Goal: Register for event/course

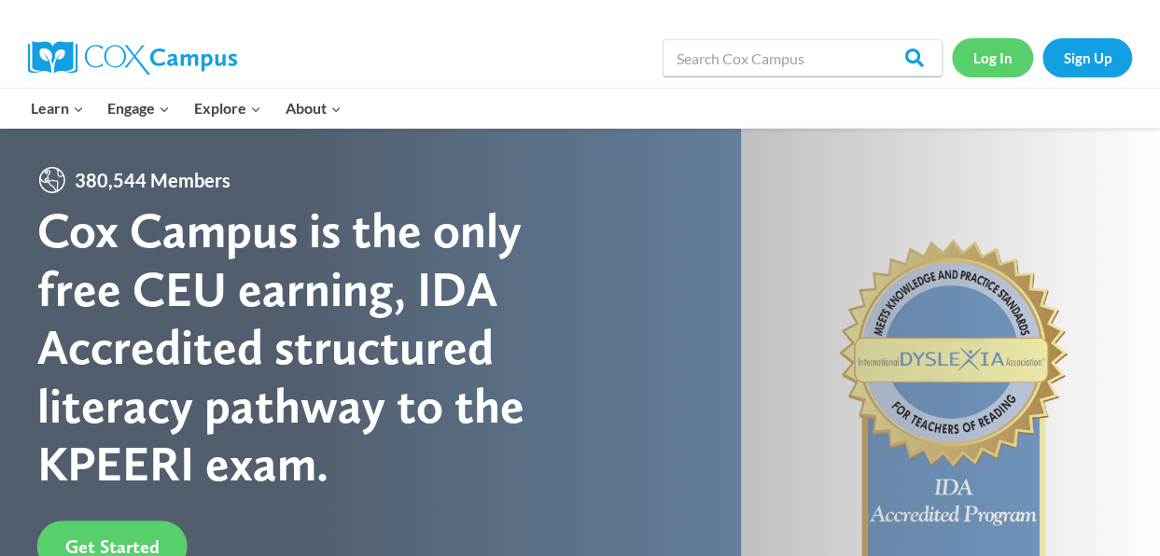
click at [985, 67] on link "Log In" at bounding box center [992, 57] width 81 height 38
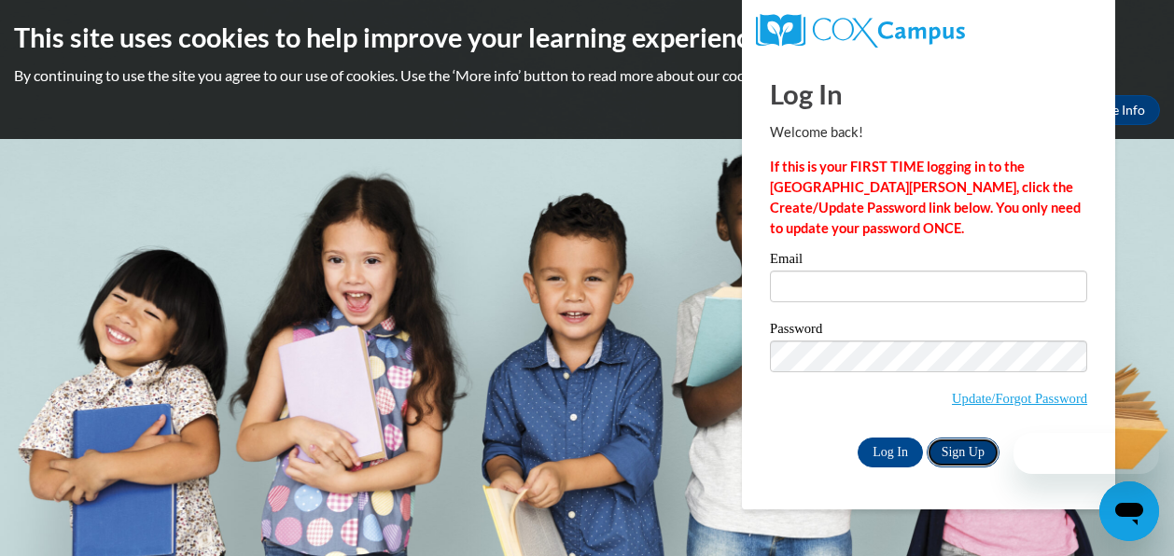
click at [958, 451] on link "Sign Up" at bounding box center [963, 453] width 73 height 30
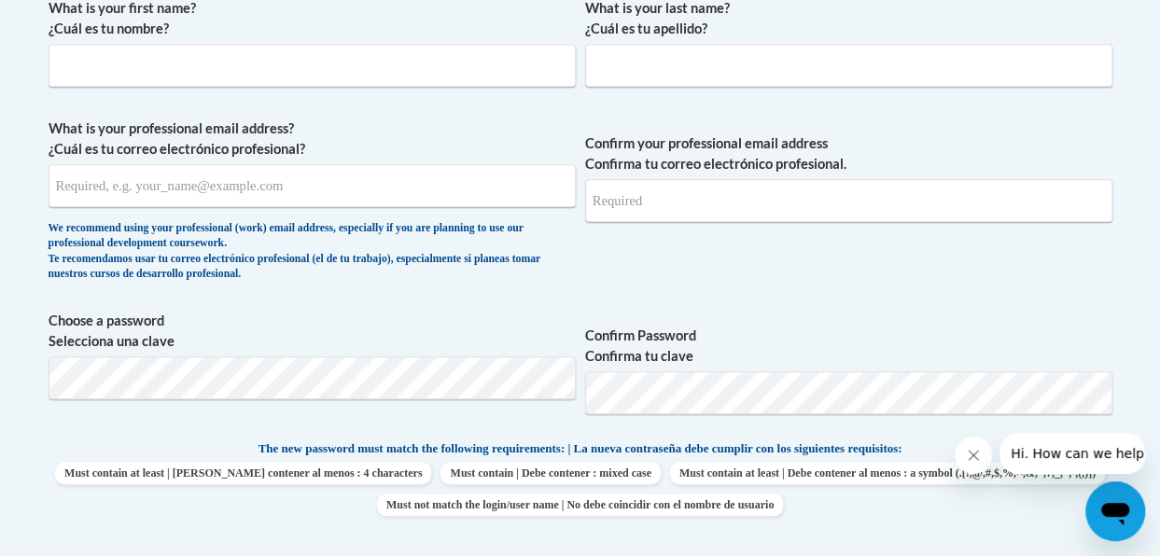
scroll to position [551, 0]
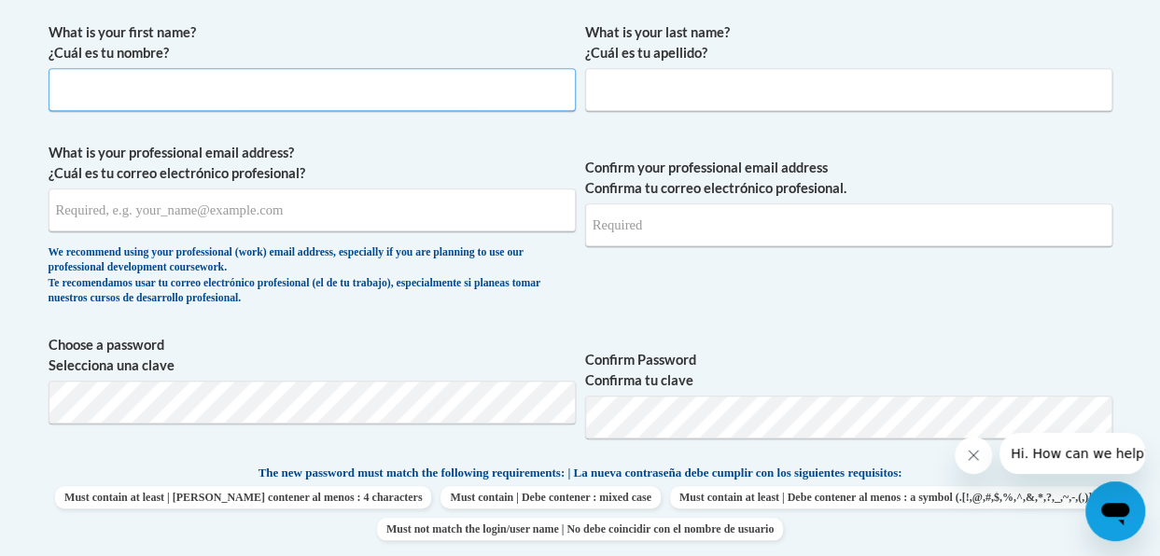
click at [80, 87] on input "What is your first name? ¿Cuál es tu nombre?" at bounding box center [312, 89] width 527 height 43
type input "Mariam"
click at [597, 82] on input "What is your last name? ¿Cuál es tu apellido?" at bounding box center [848, 89] width 527 height 43
type input "Gerges"
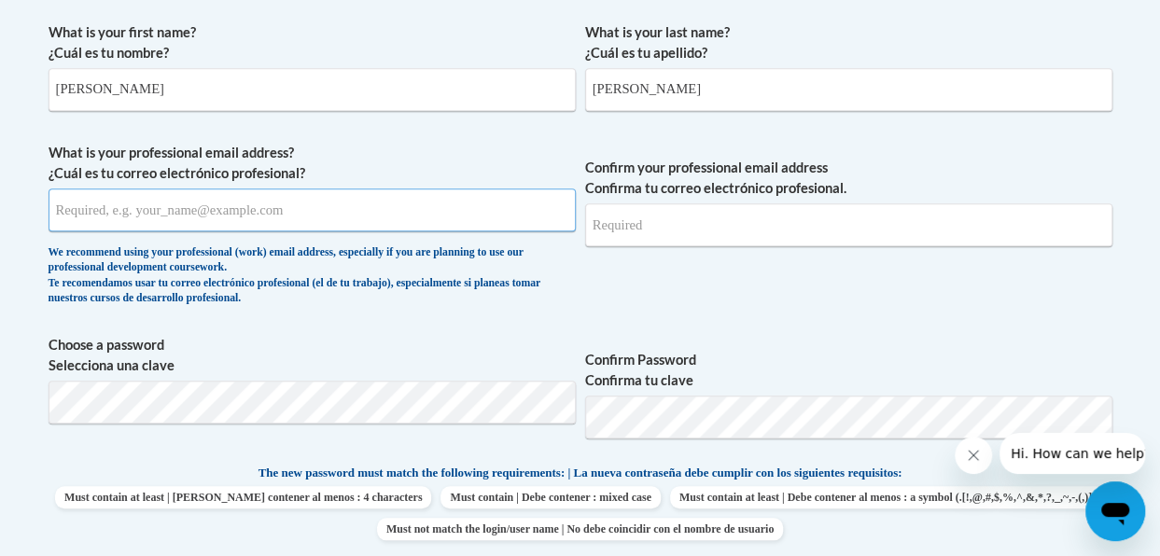
click at [74, 210] on input "What is your professional email address? ¿Cuál es tu correo electrónico profesi…" at bounding box center [312, 210] width 527 height 43
type input "MKGerges@mnps.org"
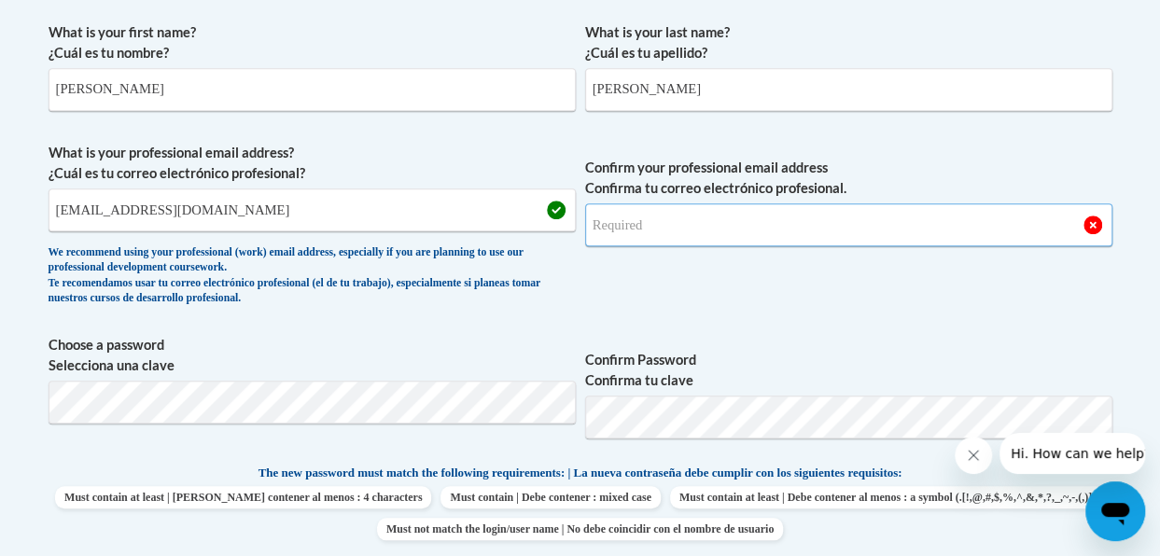
click at [611, 216] on input "Confirm your professional email address Confirma tu correo electrónico profesio…" at bounding box center [848, 225] width 527 height 43
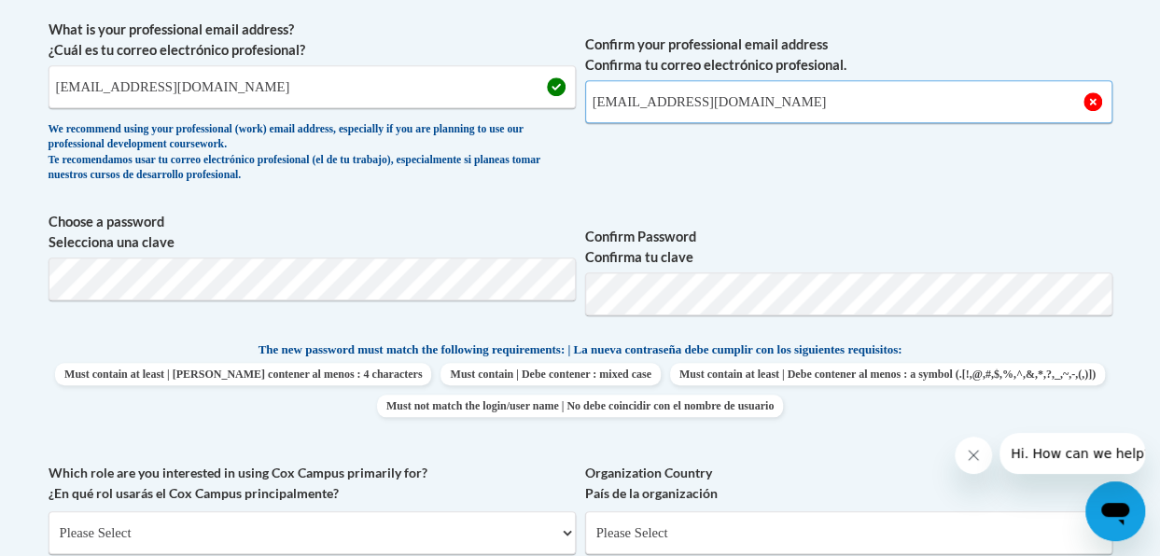
scroll to position [682, 0]
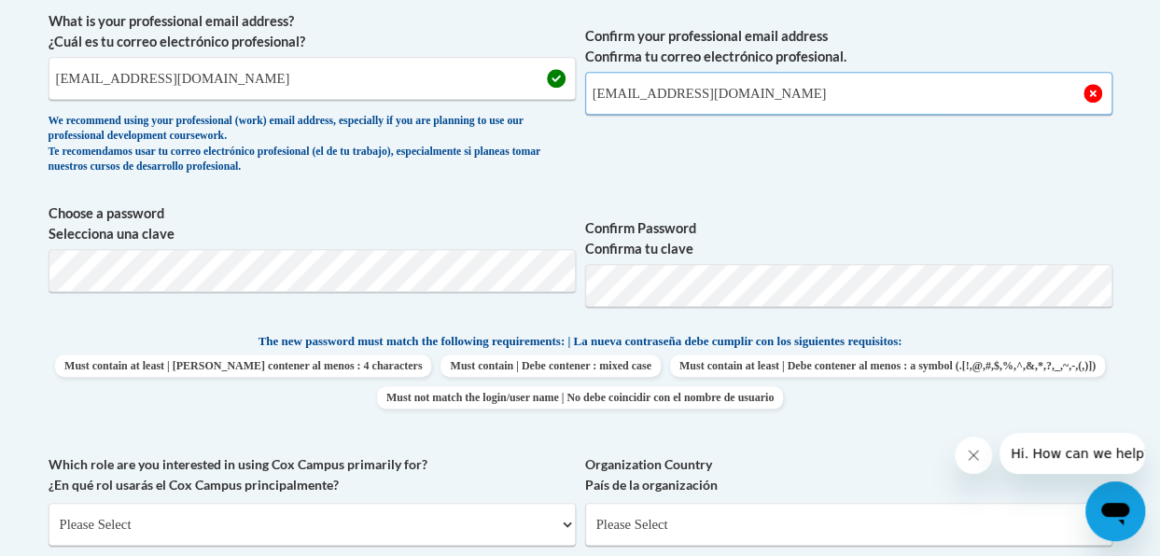
type input "MKGerges@mnps.org"
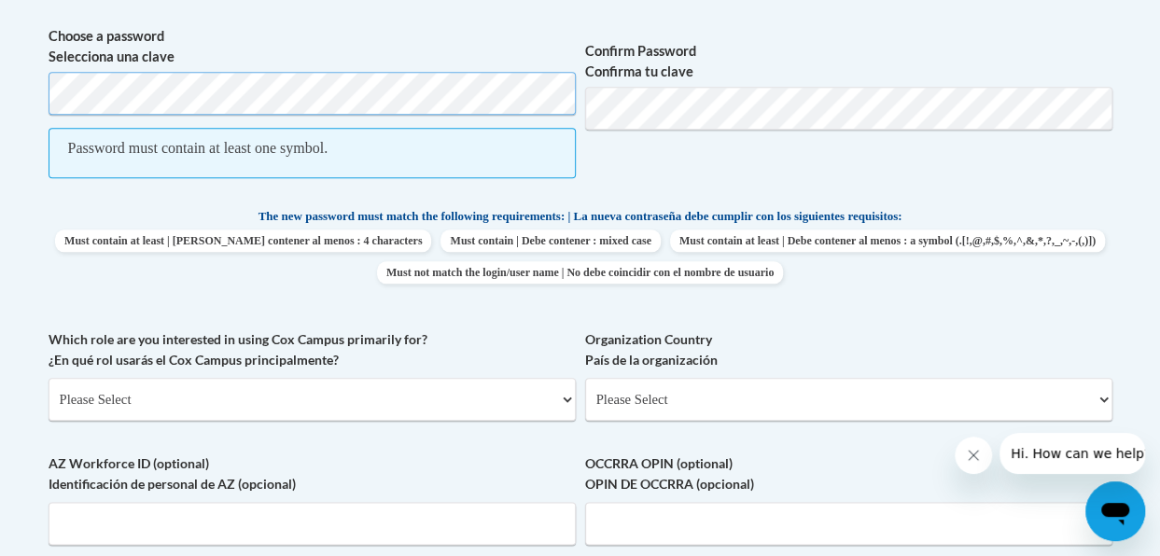
scroll to position [863, 0]
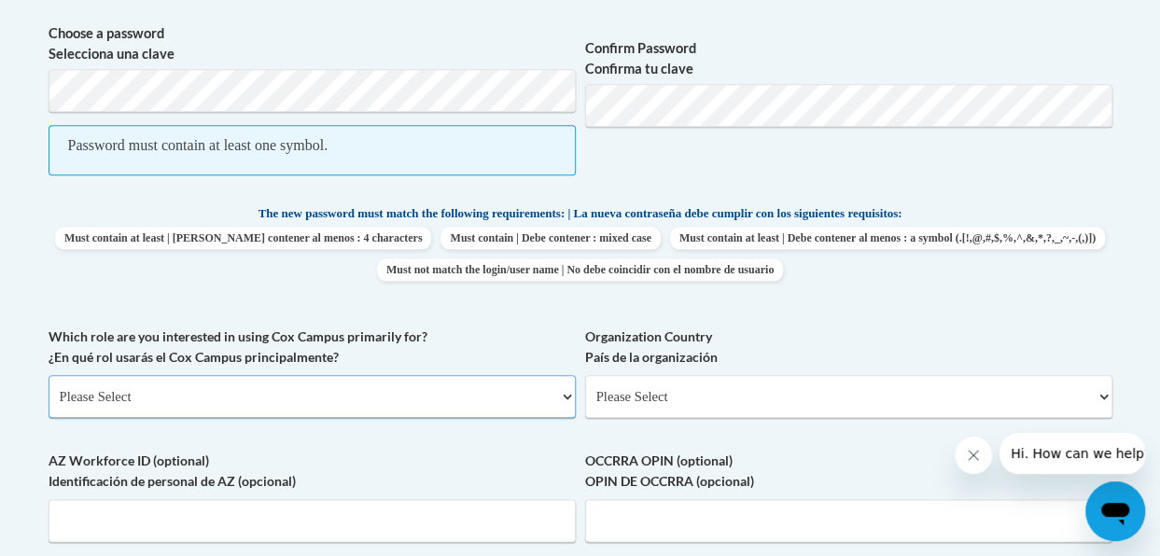
click at [125, 389] on select "Please Select College/University | Colegio/Universidad Community/Nonprofit Part…" at bounding box center [312, 396] width 527 height 43
click at [967, 188] on span "Confirm Password Confirma tu clave" at bounding box center [848, 109] width 527 height 172
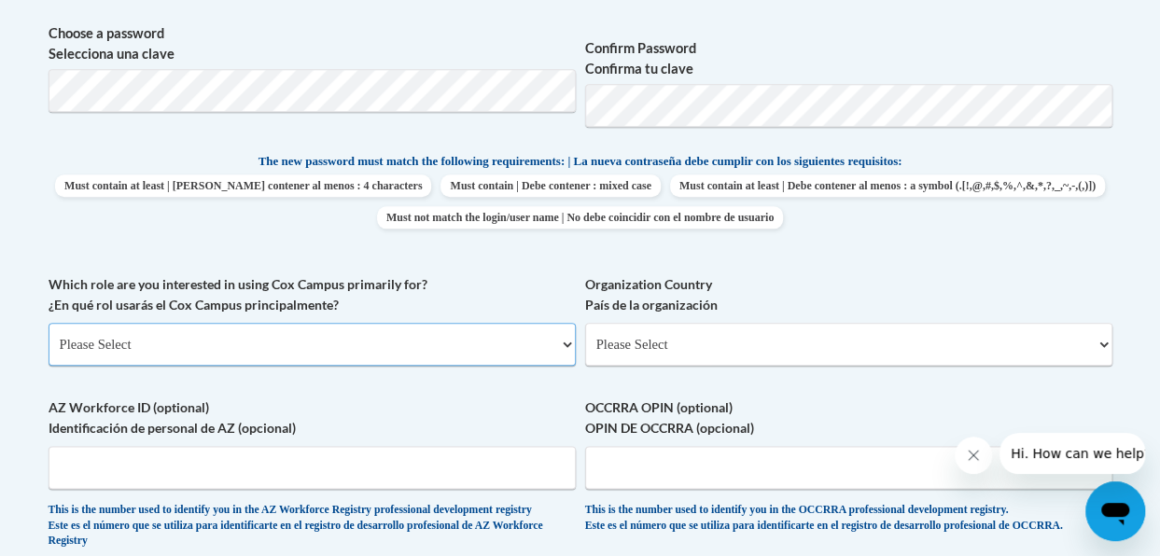
click at [176, 334] on select "Please Select College/University | Colegio/Universidad Community/Nonprofit Part…" at bounding box center [312, 344] width 527 height 43
select select "fbf2d438-af2f-41f8-98f1-81c410e29de3"
click at [49, 323] on select "Please Select College/University | Colegio/Universidad Community/Nonprofit Part…" at bounding box center [312, 344] width 527 height 43
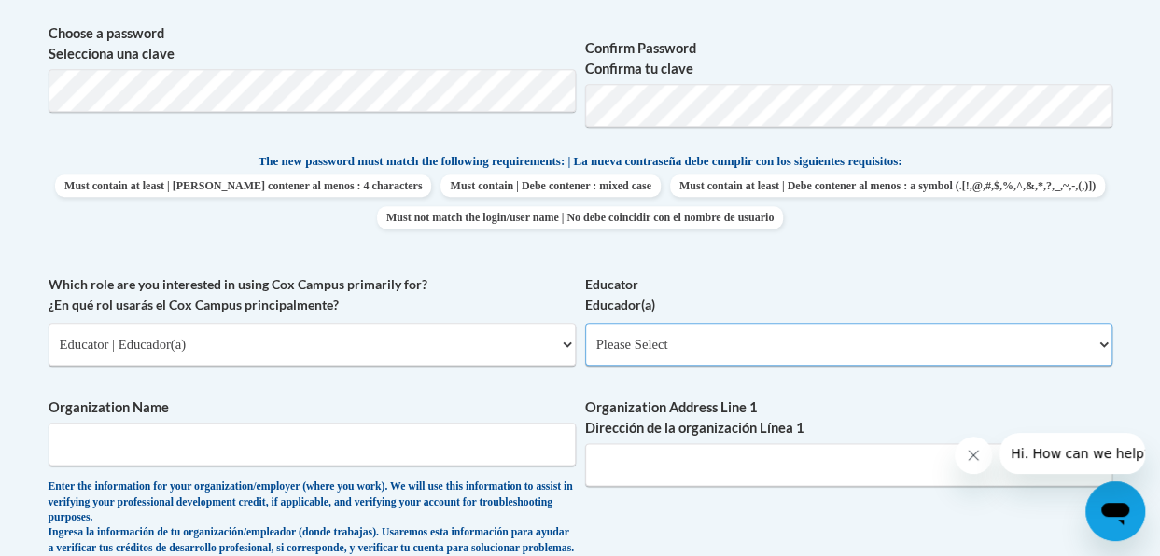
click at [845, 352] on select "Please Select Early Learning/Daycare Teacher/Family Home Care Provider | Maestr…" at bounding box center [848, 344] width 527 height 43
select select "d5fdb05a-b36c-4d60-97fa-9afceda7e903"
click at [585, 323] on select "Please Select Early Learning/Daycare Teacher/Family Home Care Provider | Maestr…" at bounding box center [848, 344] width 527 height 43
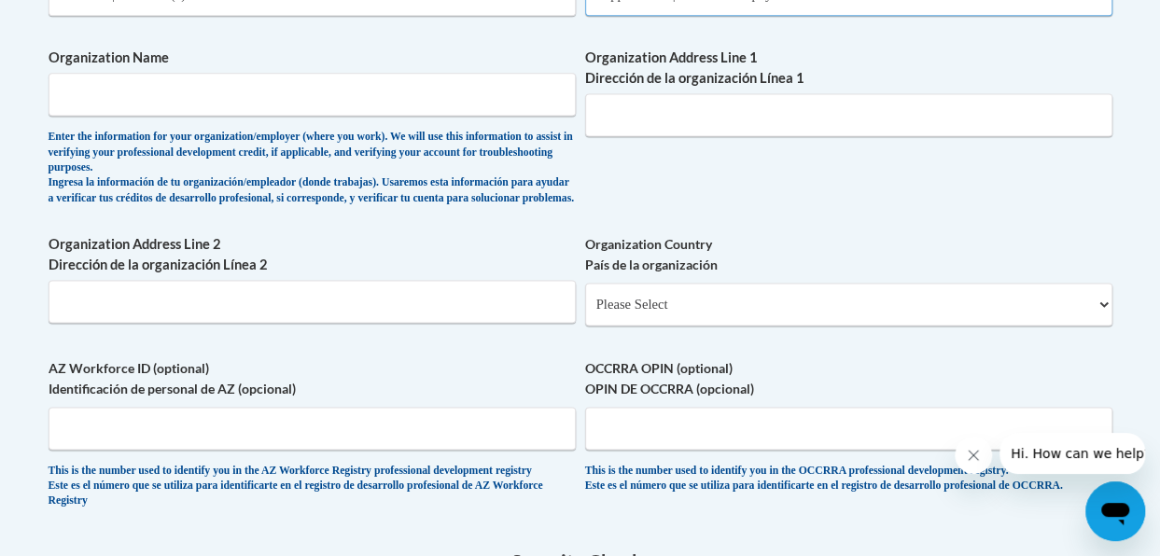
scroll to position [1232, 0]
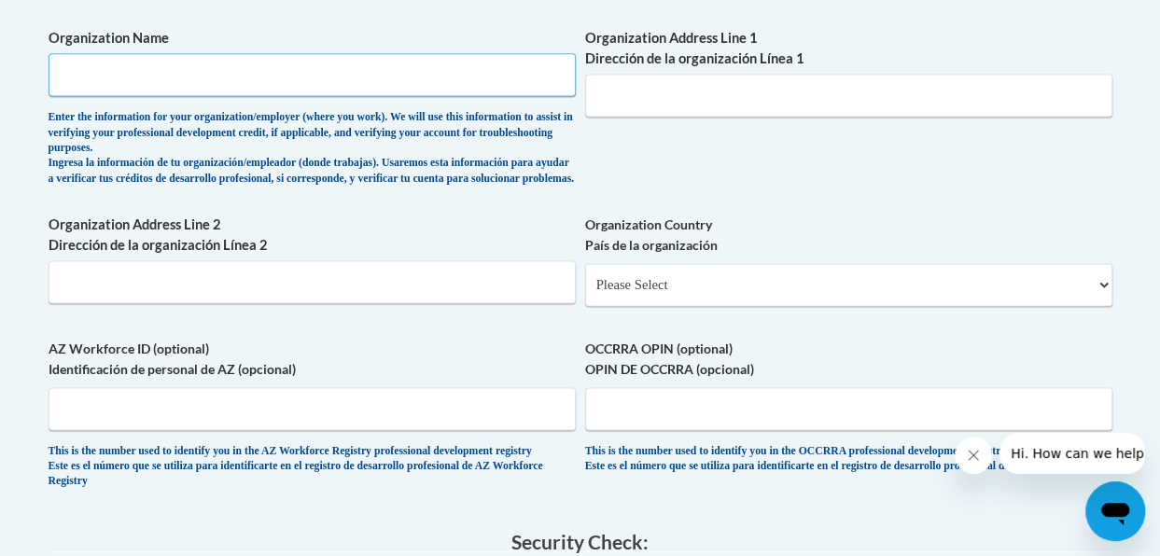
click at [66, 69] on input "Organization Name" at bounding box center [312, 74] width 527 height 43
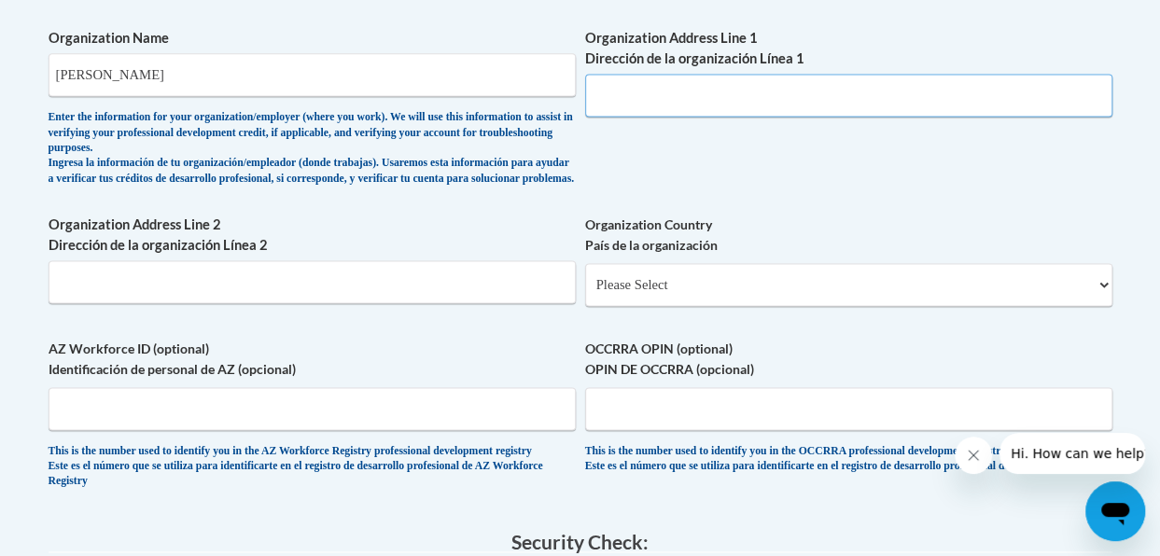
click at [610, 90] on input "Organization Address Line 1 Dirección de la organización Línea 1" at bounding box center [848, 95] width 527 height 43
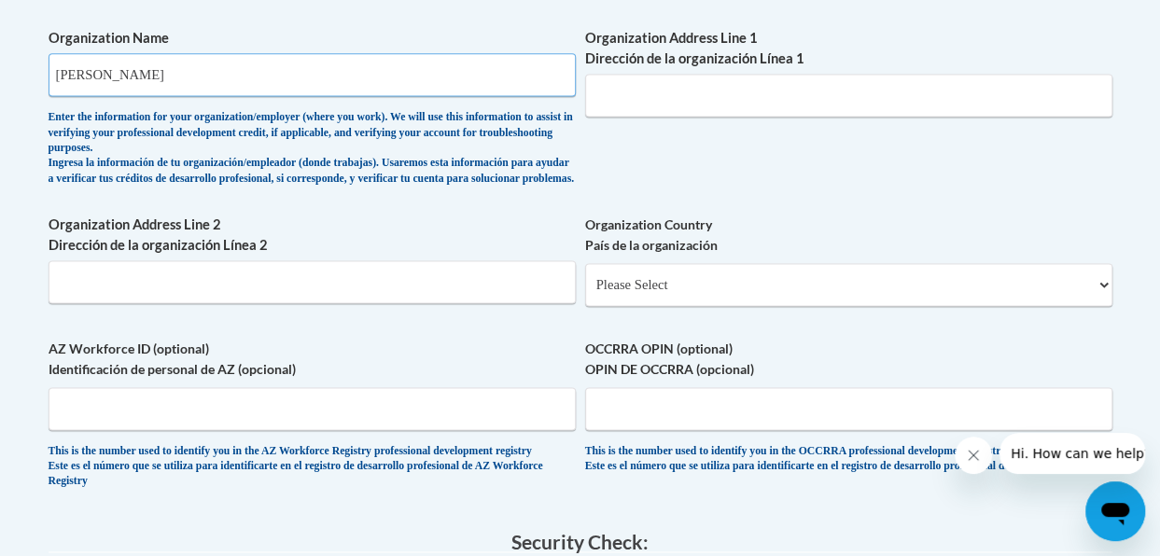
click at [115, 79] on input "Mariam" at bounding box center [312, 74] width 527 height 43
type input "[PERSON_NAME]"
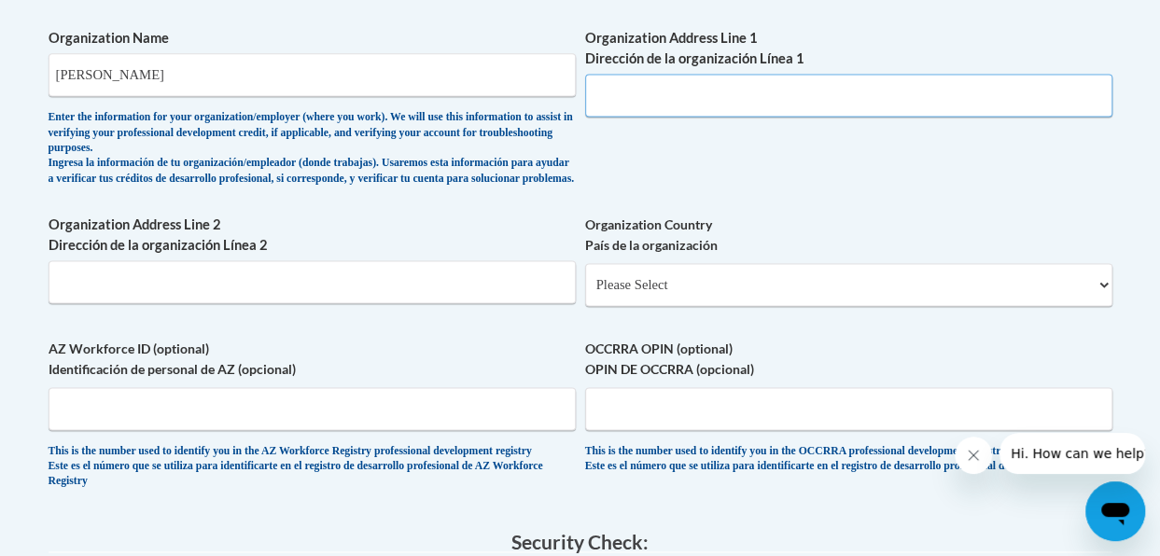
click at [624, 91] on input "Organization Address Line 1 Dirección de la organización Línea 1" at bounding box center [848, 95] width 527 height 43
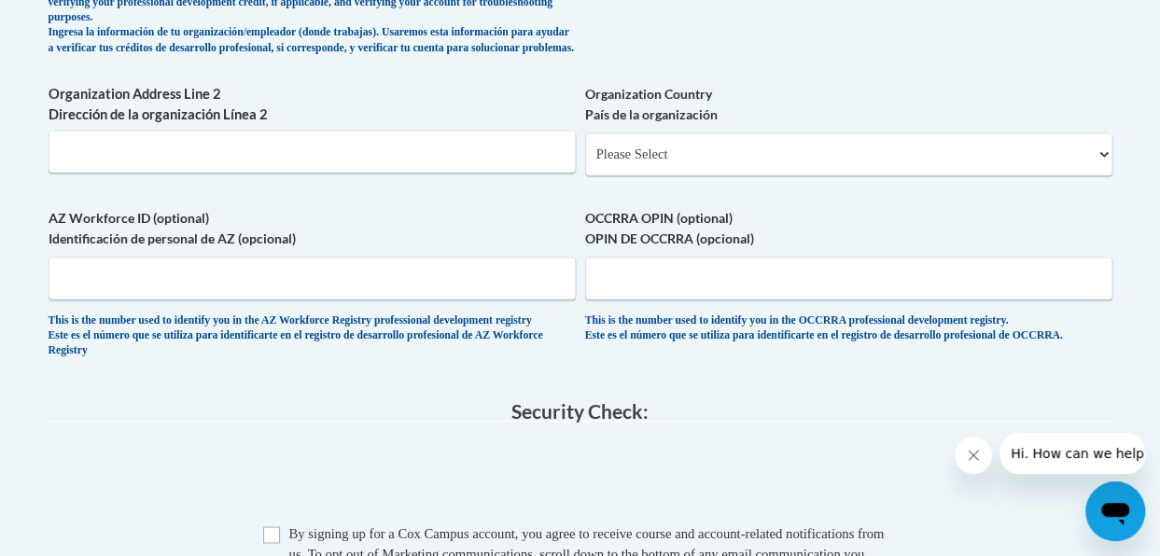
scroll to position [1371, 0]
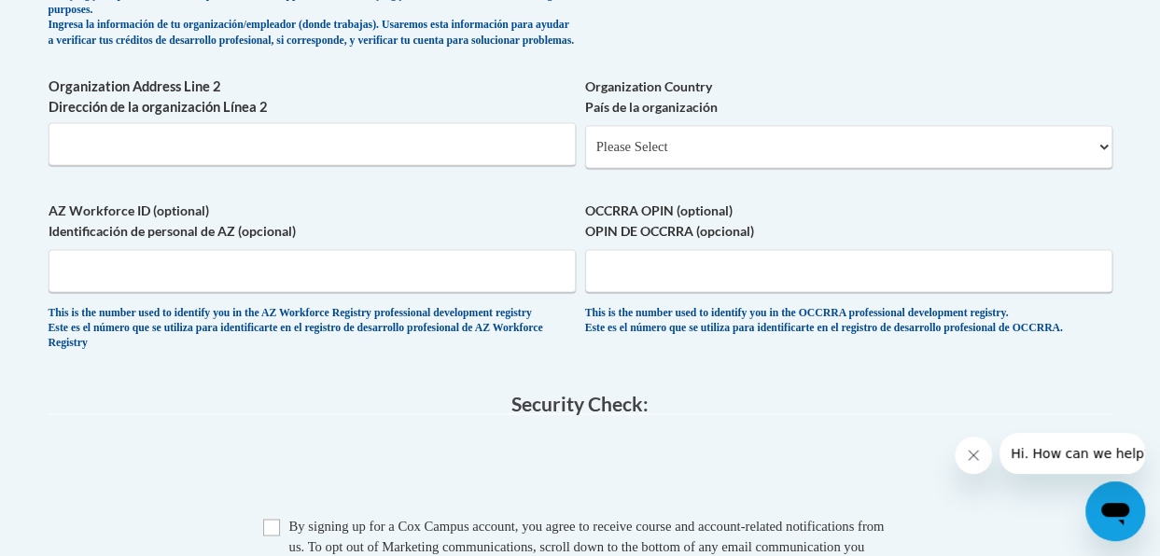
type input "404 Jenny Ruth PT Antioch TN 33013"
click at [904, 157] on select "Please Select United States | Estados Unidos Outside of the United States | Fue…" at bounding box center [848, 146] width 527 height 43
select select "ad49bcad-a171-4b2e-b99c-48b446064914"
click at [585, 140] on select "Please Select United States | Estados Unidos Outside of the United States | Fue…" at bounding box center [848, 146] width 527 height 43
select select
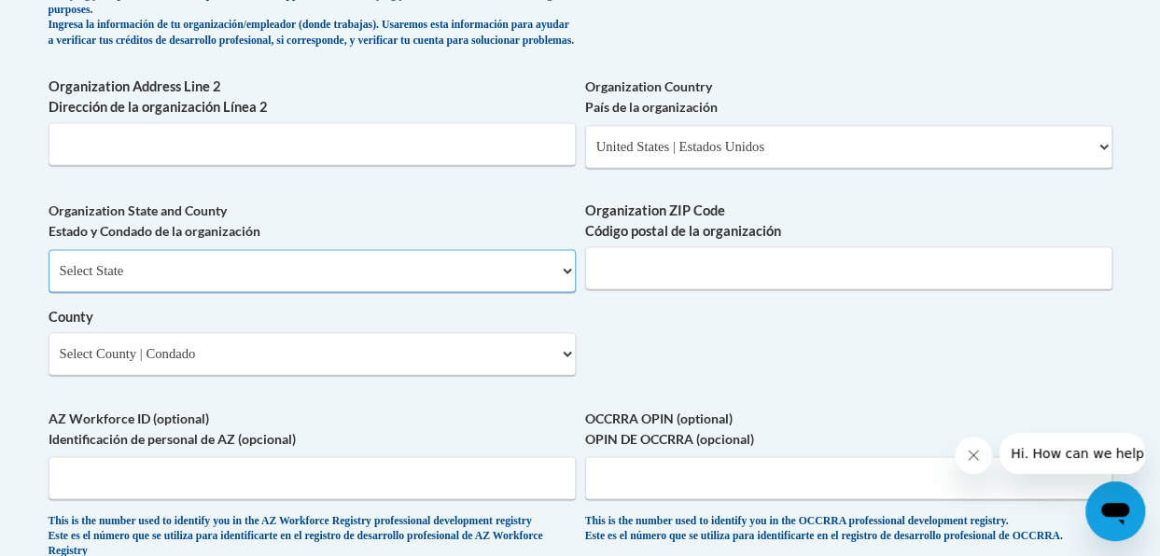
click at [569, 284] on select "Select State Alabama Alaska Arizona Arkansas California Colorado Connecticut De…" at bounding box center [312, 270] width 527 height 43
select select "Tennessee"
click at [49, 263] on select "Select State Alabama Alaska Arizona Arkansas California Colorado Connecticut De…" at bounding box center [312, 270] width 527 height 43
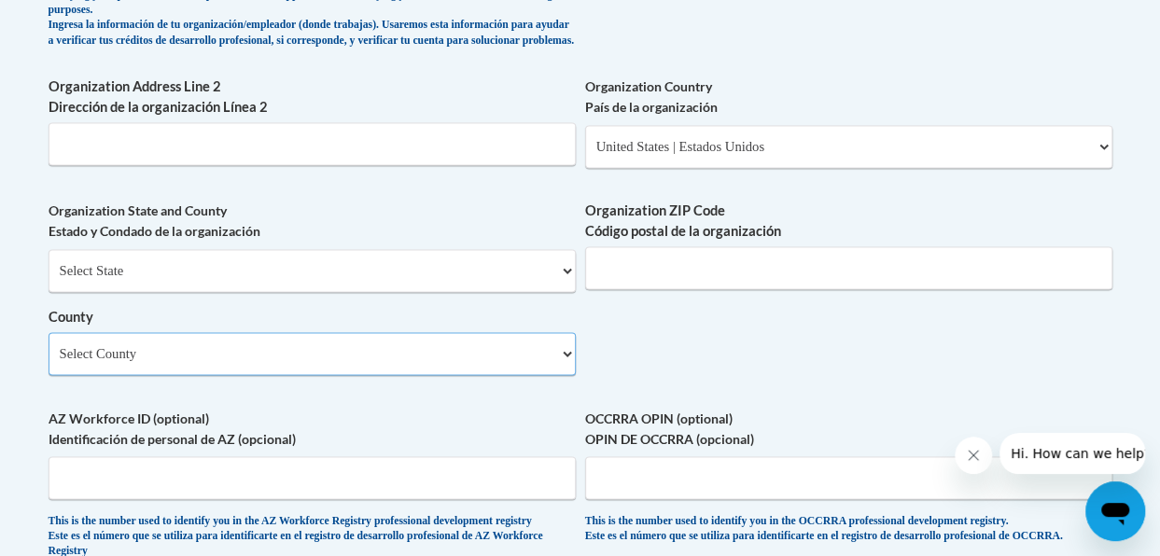
click at [566, 369] on select "Select County Anderson Bedford Benton Bledsoe Blount Bradley Campbell Cannon Ca…" at bounding box center [312, 353] width 527 height 43
select select "Davidson"
click at [49, 346] on select "Select County Anderson Bedford Benton Bledsoe Blount Bradley Campbell Cannon Ca…" at bounding box center [312, 353] width 527 height 43
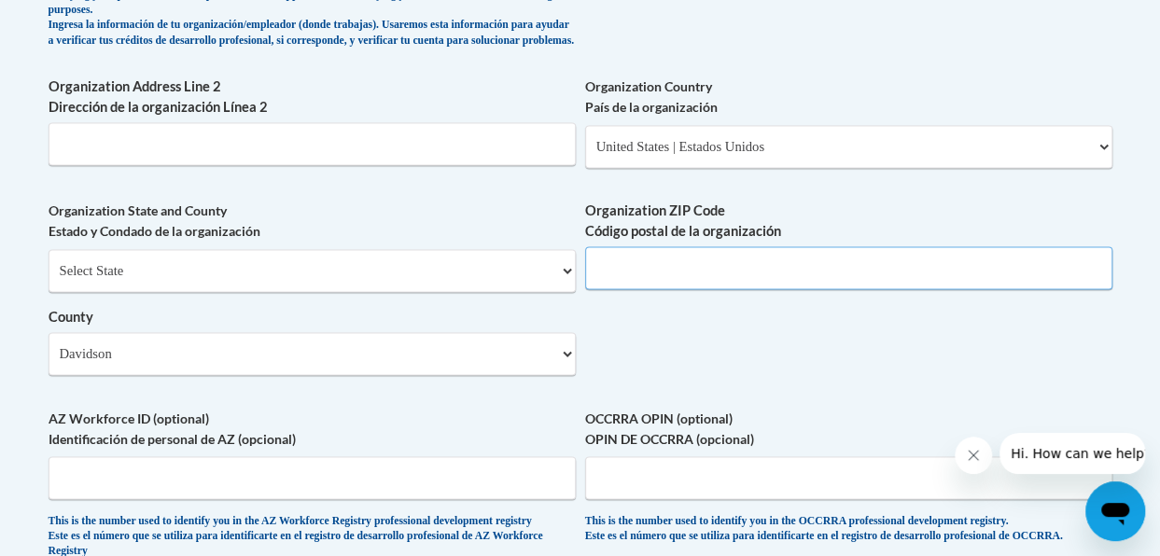
click at [619, 275] on input "Organization ZIP Code Código postal de la organización" at bounding box center [848, 267] width 527 height 43
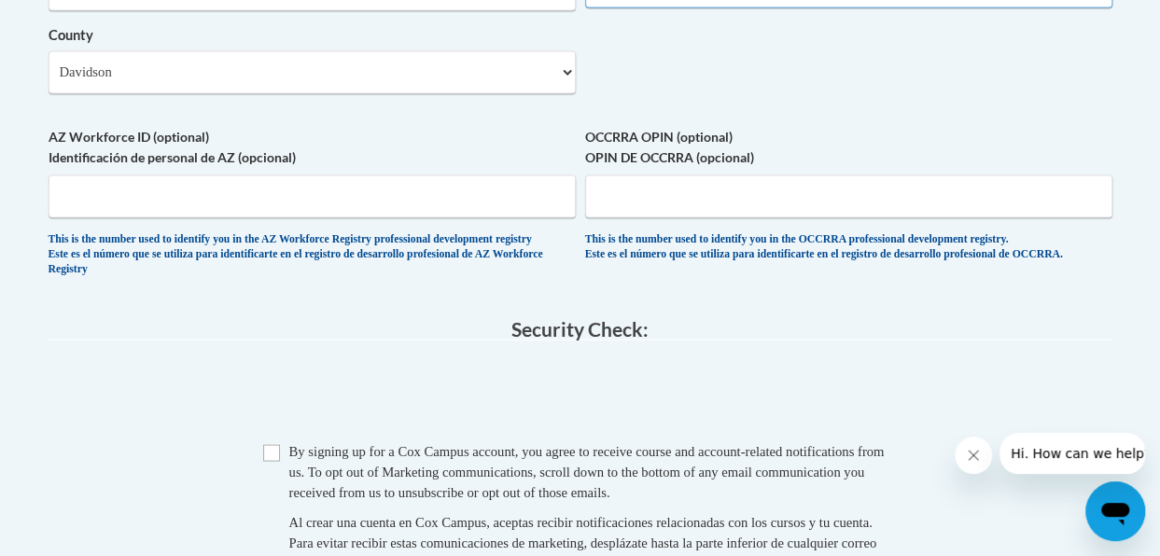
scroll to position [1710, 0]
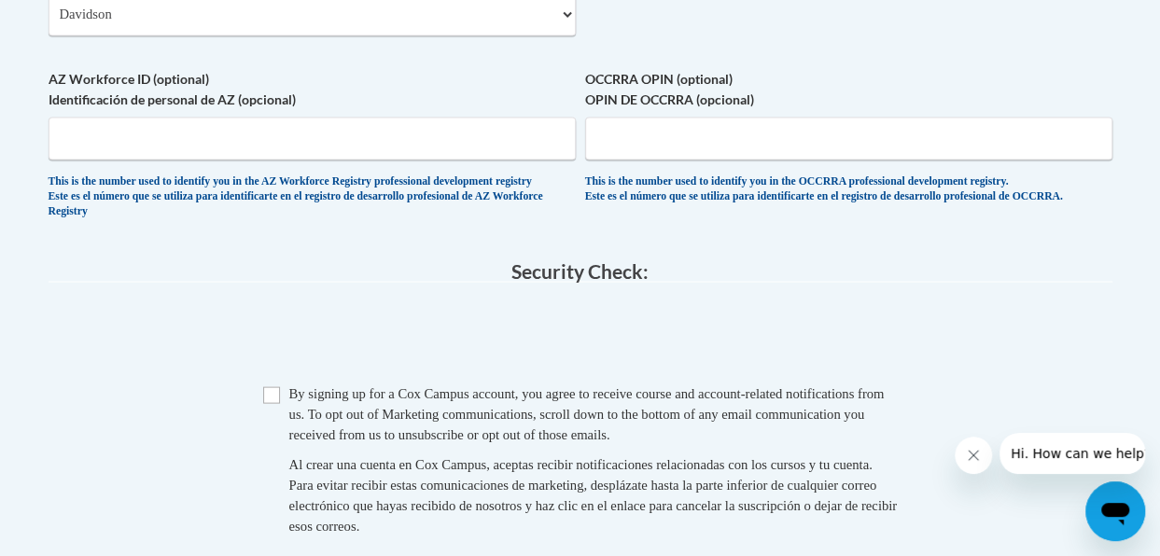
type input "37013"
click at [87, 148] on input "AZ Workforce ID (optional) Identificación de personal de AZ (opcional)" at bounding box center [312, 138] width 527 height 43
click at [616, 146] on input "OCCRRA OPIN (optional) OPIN DE OCCRRA (opcional)" at bounding box center [848, 138] width 527 height 43
click at [133, 154] on input "4014981" at bounding box center [312, 138] width 527 height 43
click at [635, 143] on input "OCCRRA OPIN (optional) OPIN DE OCCRRA (opcional)" at bounding box center [848, 138] width 527 height 43
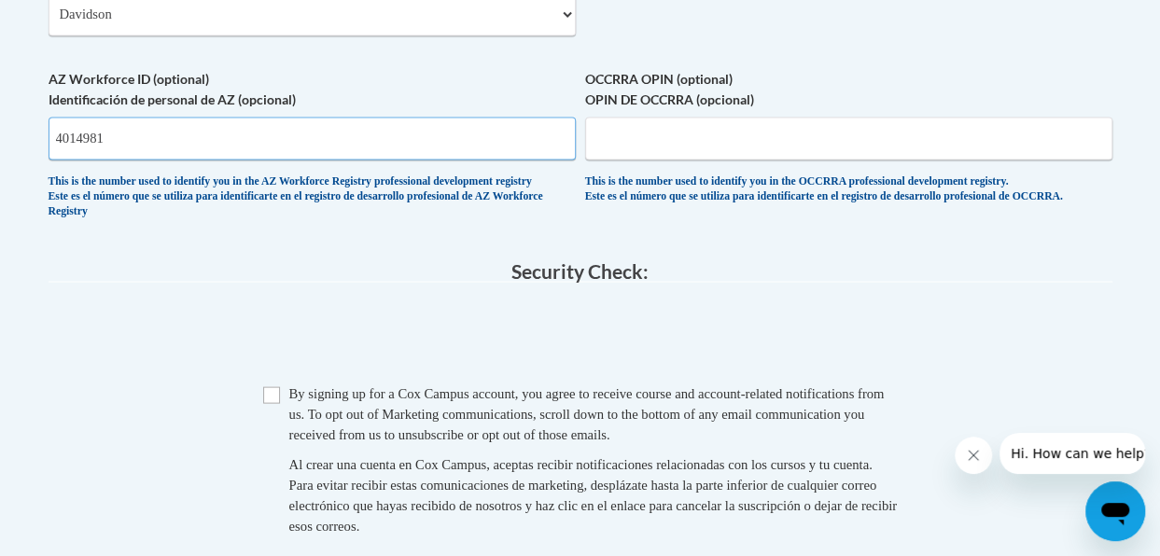
click at [124, 149] on input "4014981" at bounding box center [312, 138] width 527 height 43
type input "4"
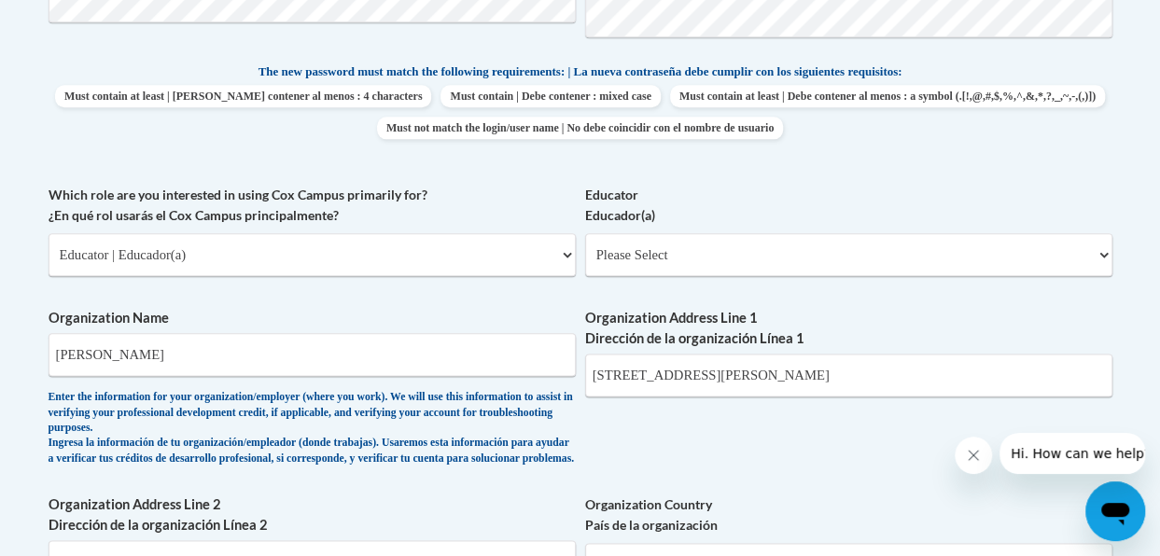
scroll to position [894, 0]
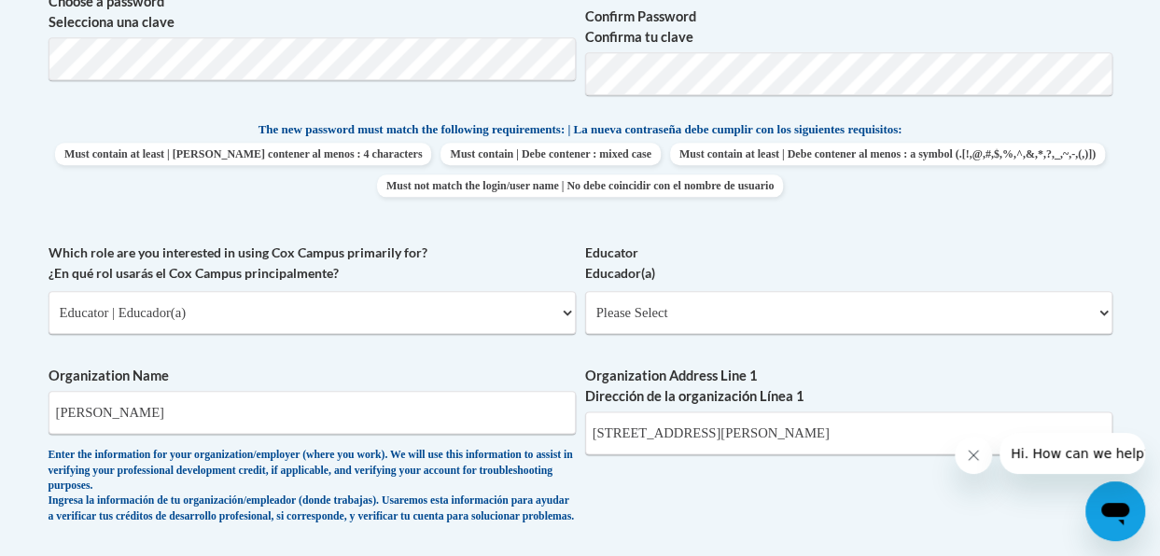
drag, startPoint x: 1158, startPoint y: 259, endPoint x: 1167, endPoint y: 307, distance: 49.4
drag, startPoint x: 1167, startPoint y: 307, endPoint x: 956, endPoint y: 234, distance: 223.2
click at [956, 234] on div "What is your first name? ¿Cuál es tu nombre? Mariam What is your last name? ¿Cu…" at bounding box center [581, 362] width 1064 height 1385
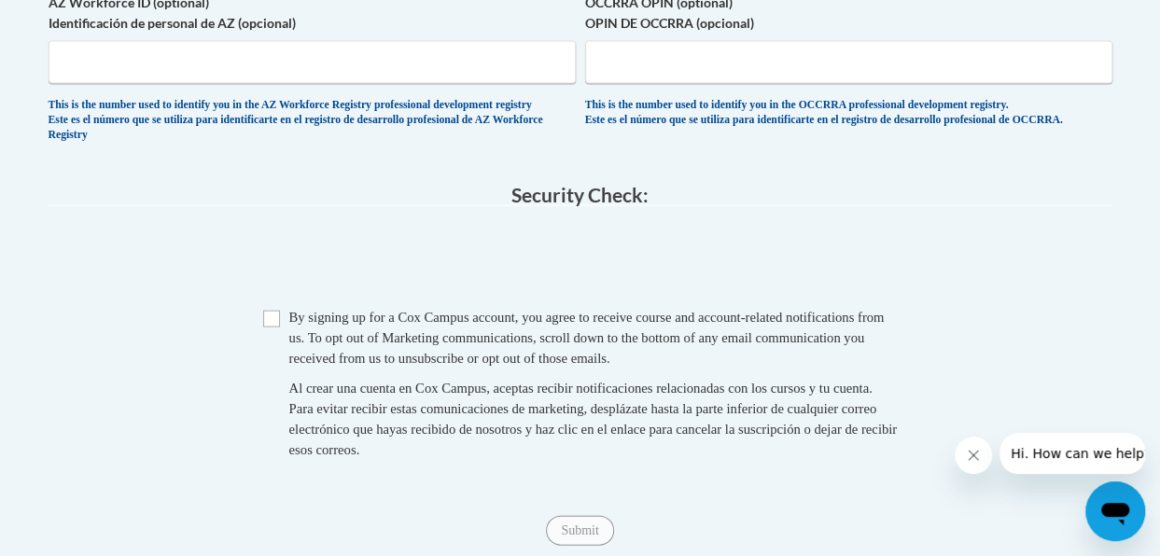
scroll to position [1813, 0]
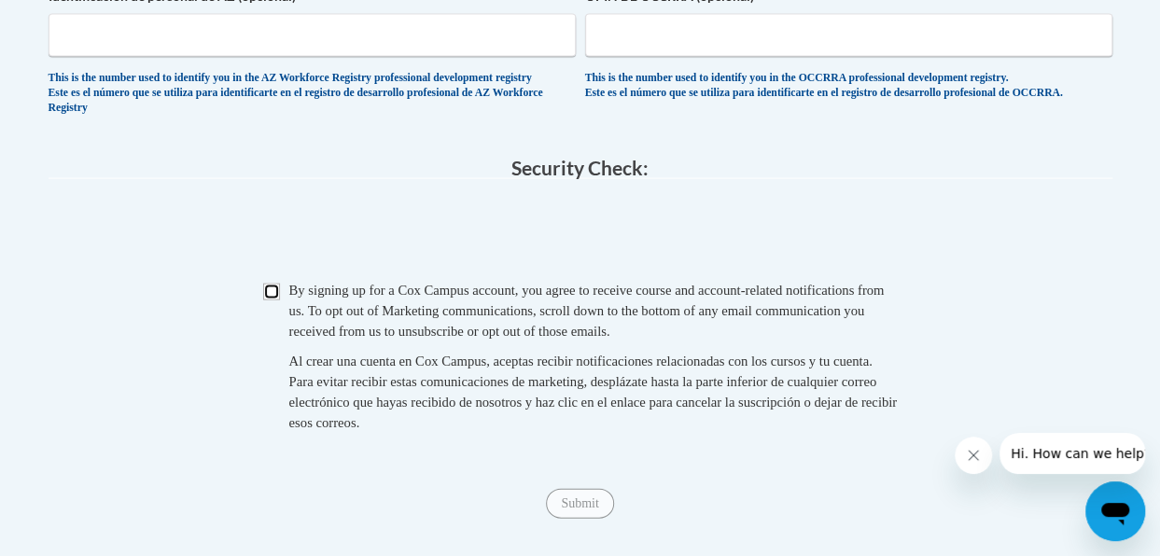
click at [272, 301] on input "Checkbox" at bounding box center [271, 292] width 17 height 17
checkbox input "true"
click at [580, 519] on input "Submit" at bounding box center [579, 504] width 67 height 30
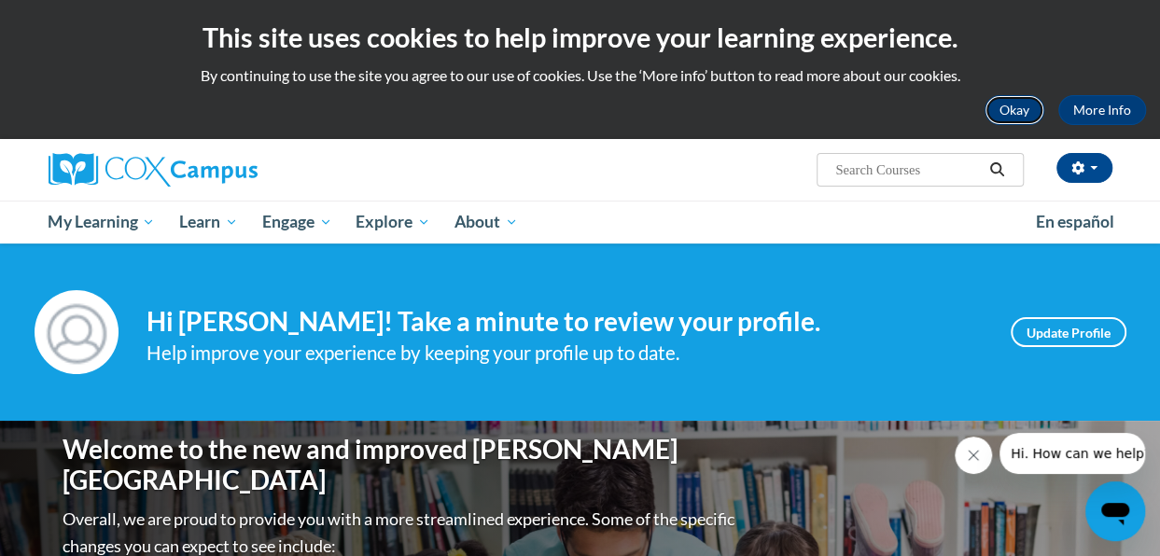
click at [1018, 106] on button "Okay" at bounding box center [1015, 110] width 60 height 30
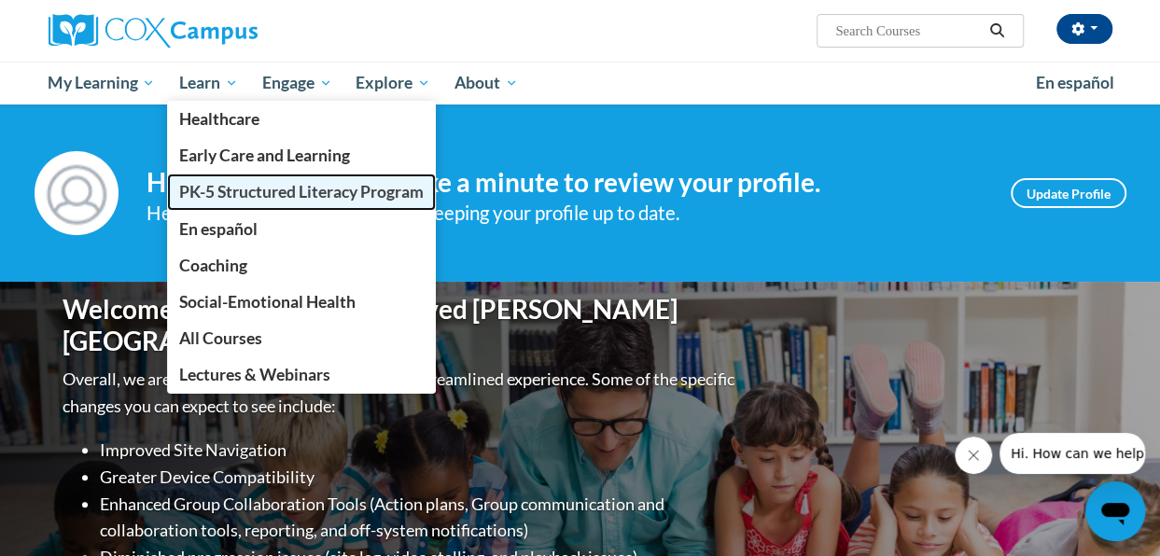
click at [210, 190] on span "PK-5 Structured Literacy Program" at bounding box center [301, 192] width 245 height 20
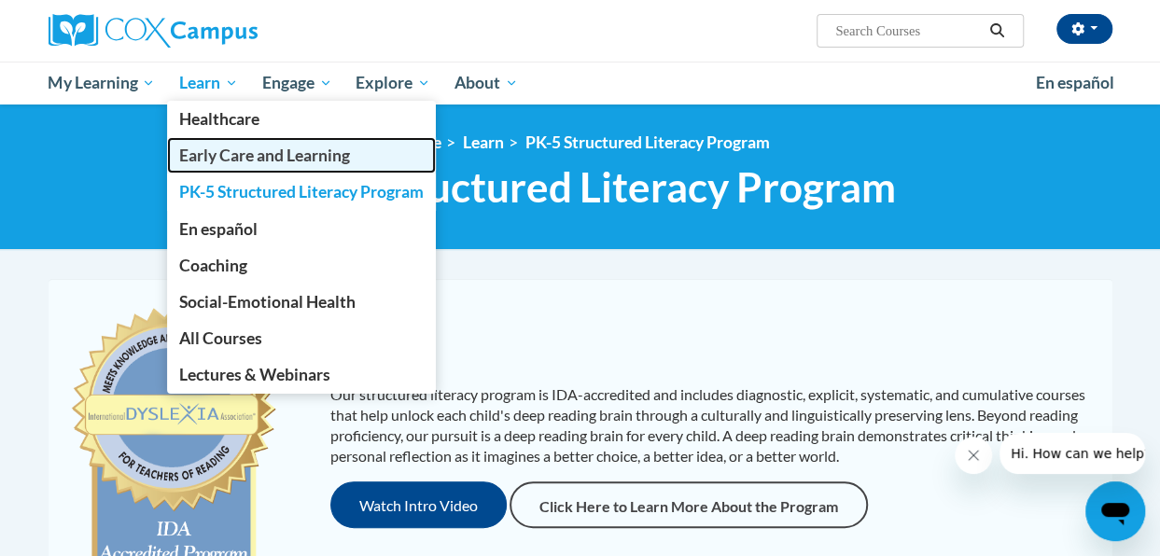
click at [263, 167] on link "Early Care and Learning" at bounding box center [301, 155] width 269 height 36
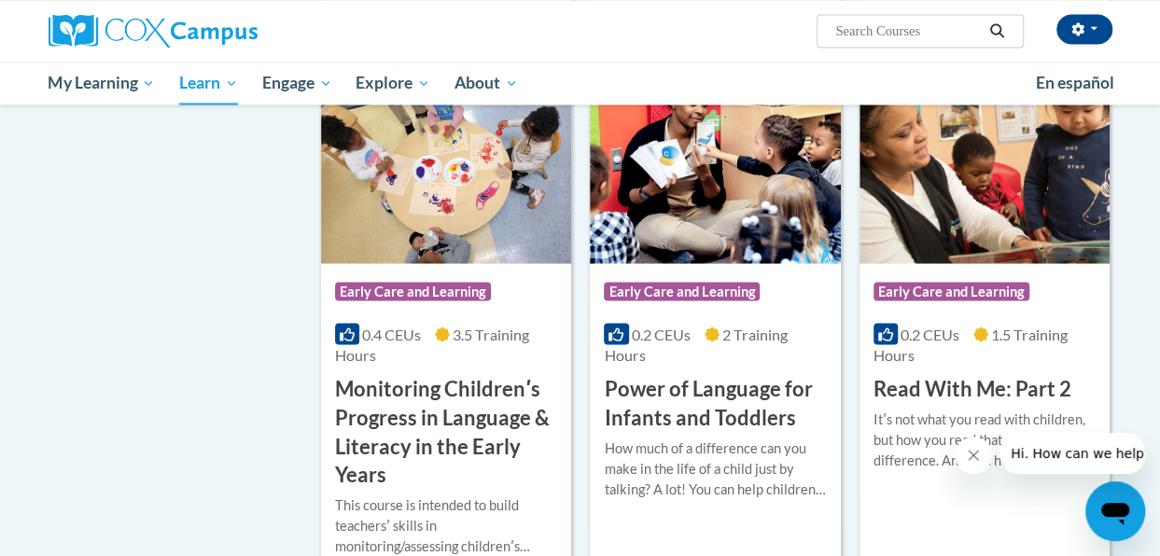
scroll to position [1705, 0]
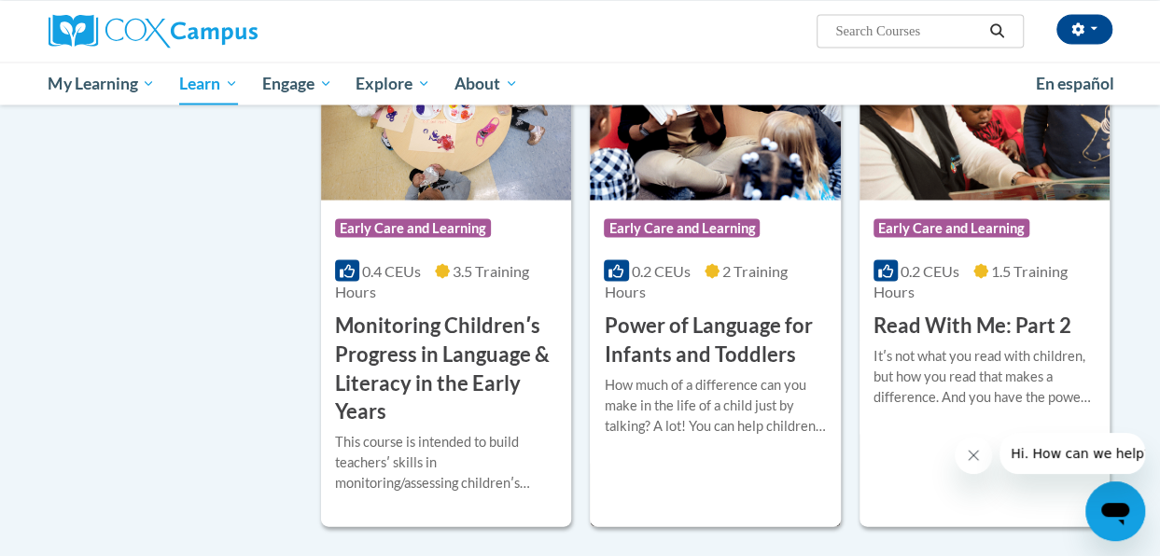
click at [728, 330] on h3 "Power of Language for Infants and Toddlers" at bounding box center [715, 340] width 222 height 58
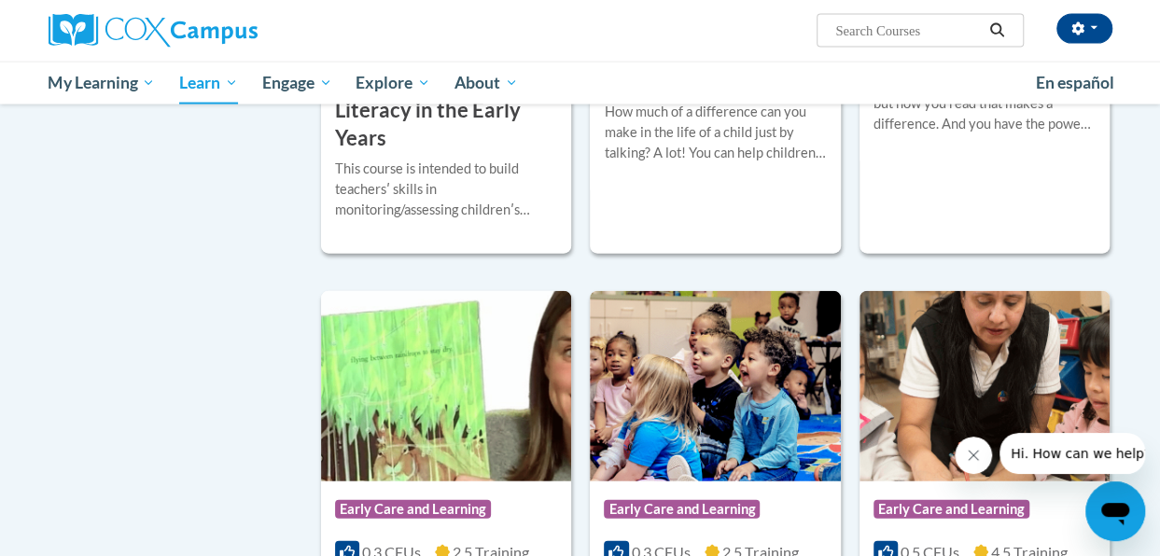
scroll to position [1946, 0]
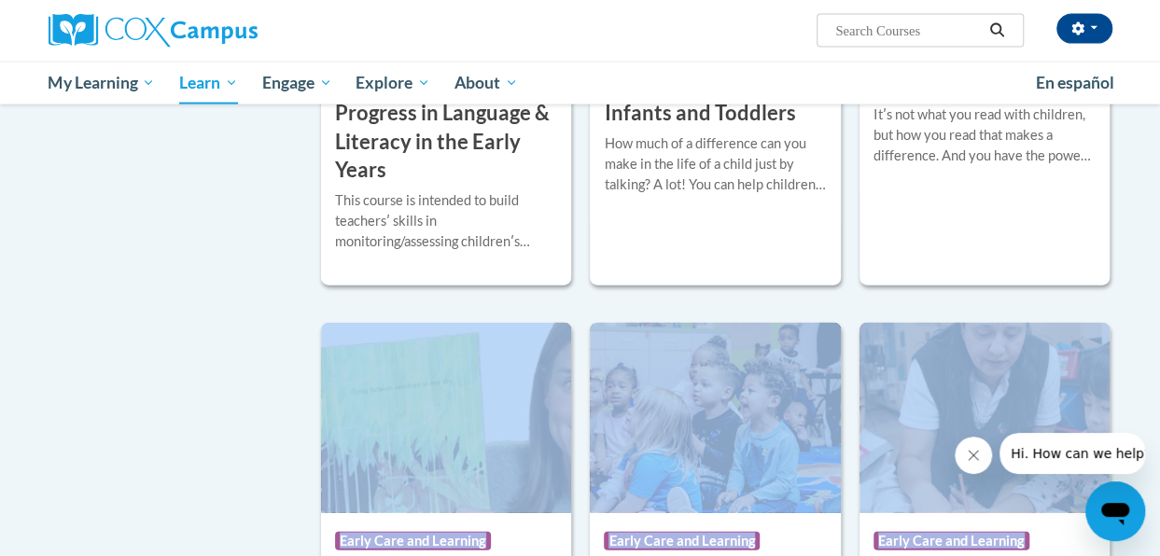
drag, startPoint x: 1137, startPoint y: 334, endPoint x: 1141, endPoint y: 298, distance: 36.6
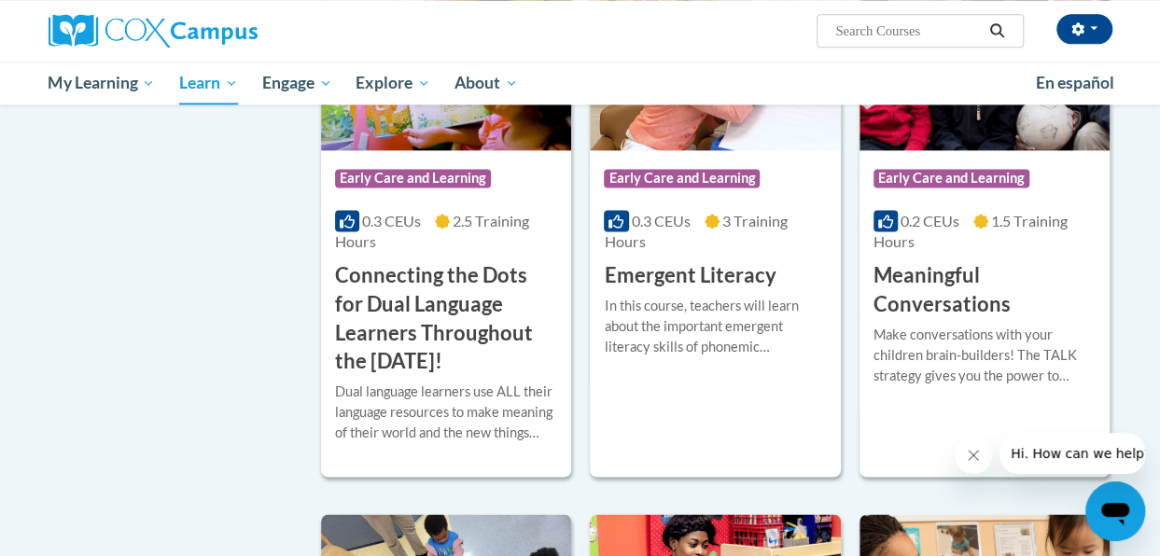
scroll to position [1204, 0]
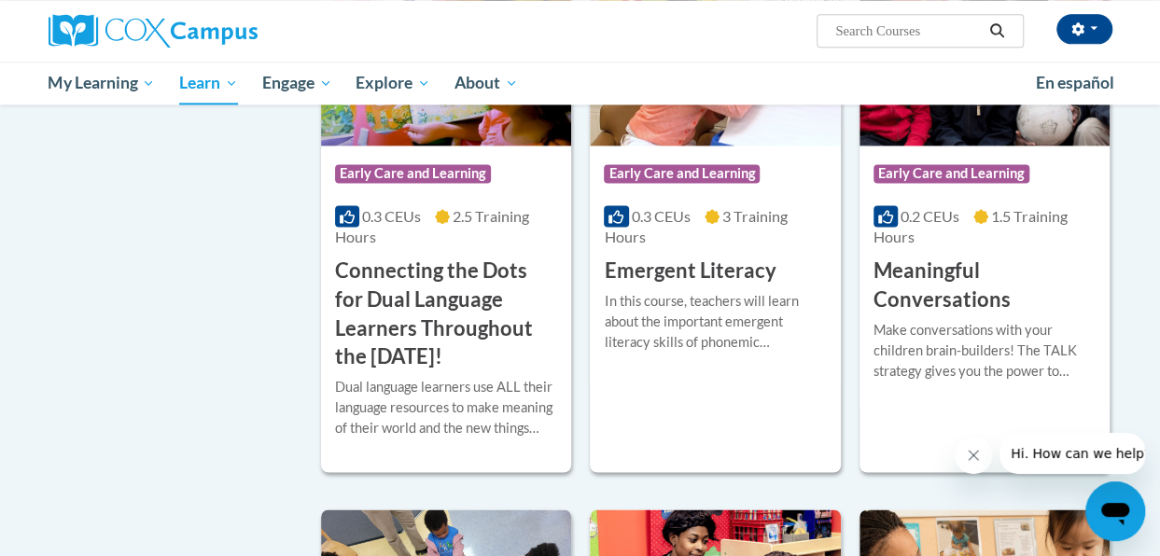
click at [721, 274] on h3 "Emergent Literacy" at bounding box center [690, 271] width 172 height 29
click at [661, 266] on h3 "Emergent Literacy" at bounding box center [690, 271] width 172 height 29
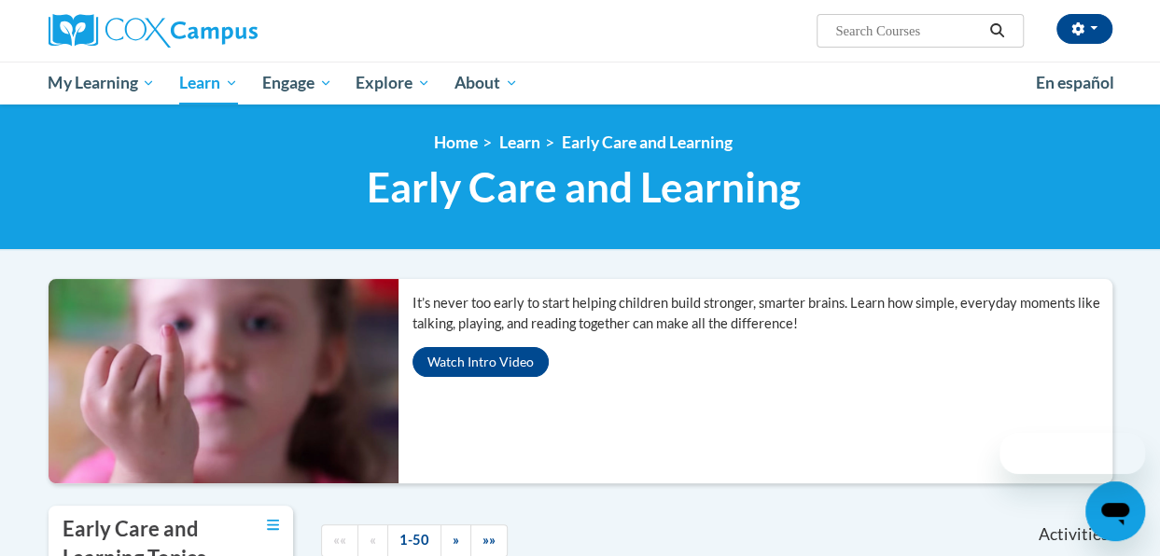
scroll to position [586, 0]
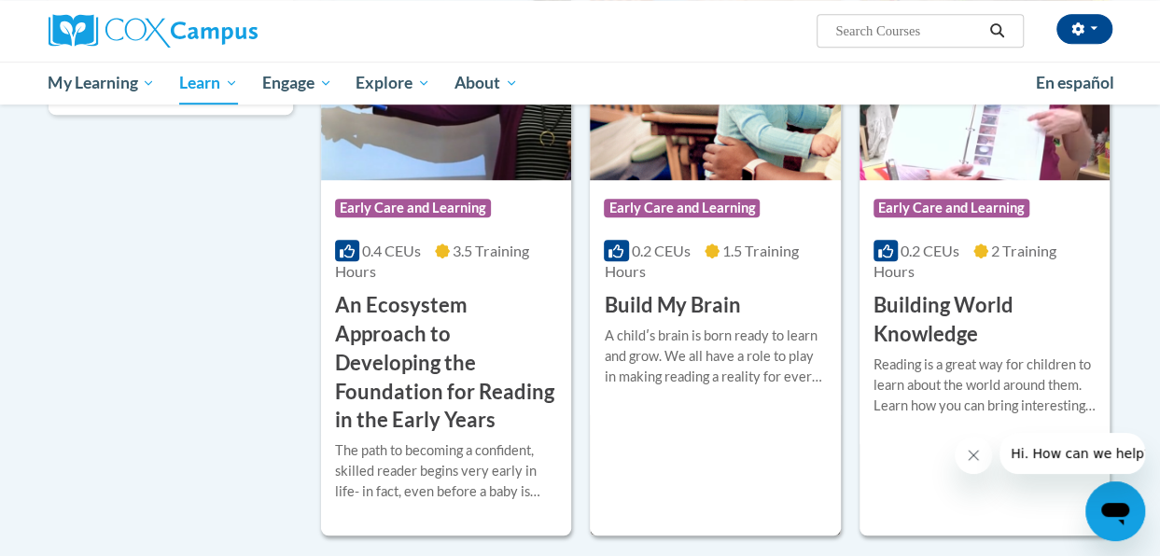
click at [678, 294] on h3 "Build My Brain" at bounding box center [672, 305] width 136 height 29
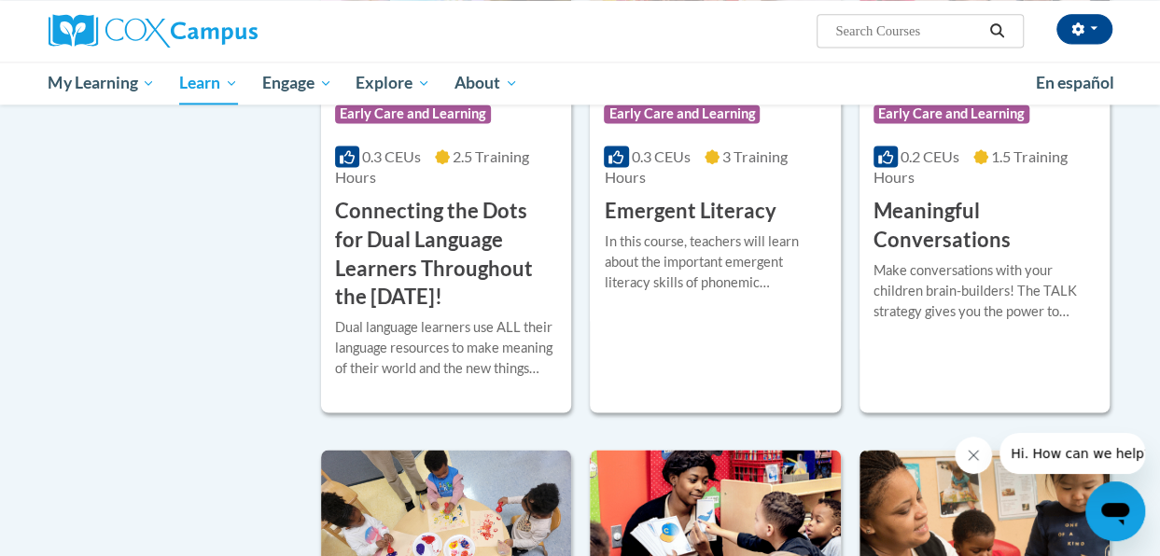
scroll to position [1268, 0]
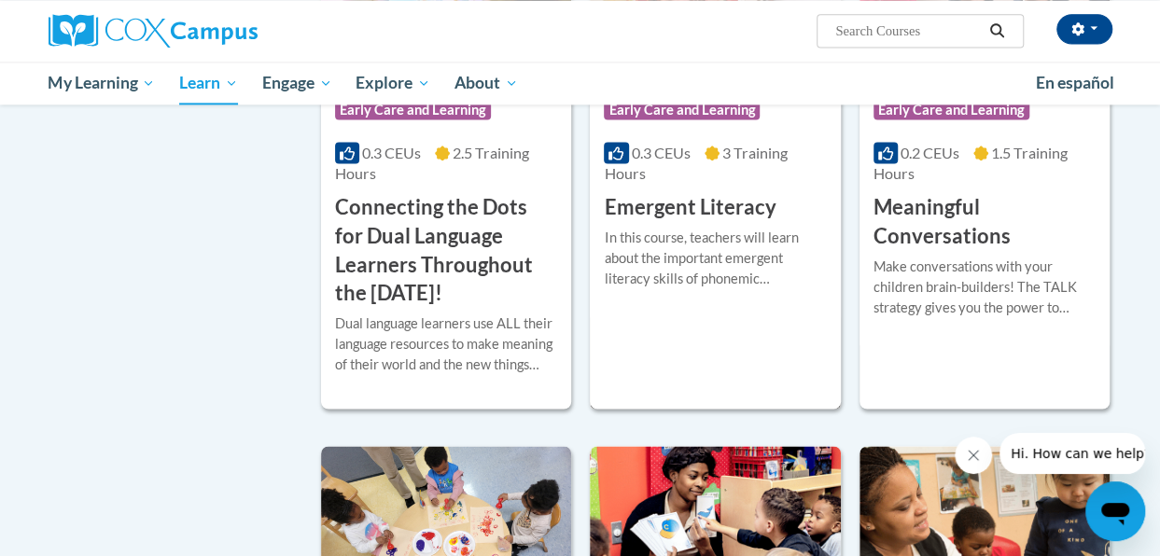
click at [710, 208] on h3 "Emergent Literacy" at bounding box center [690, 207] width 172 height 29
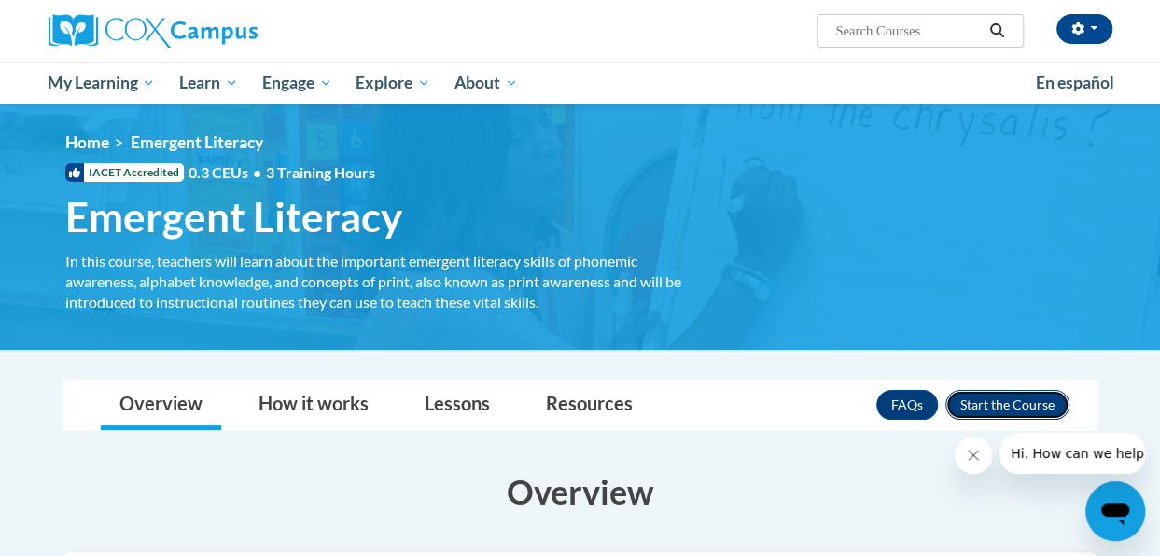
click at [1014, 402] on button "Enroll" at bounding box center [1008, 405] width 124 height 30
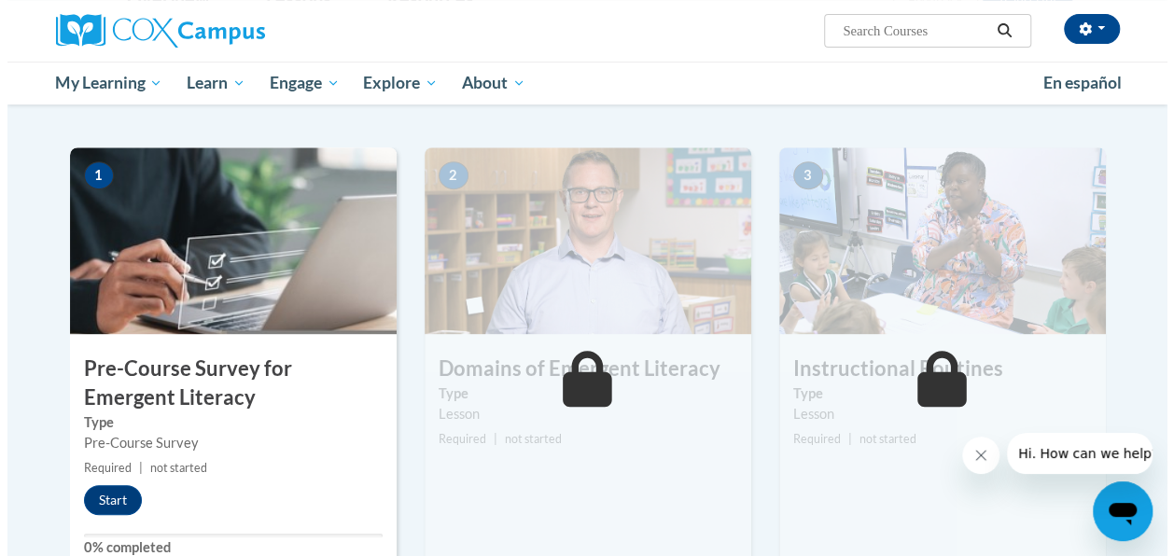
scroll to position [353, 0]
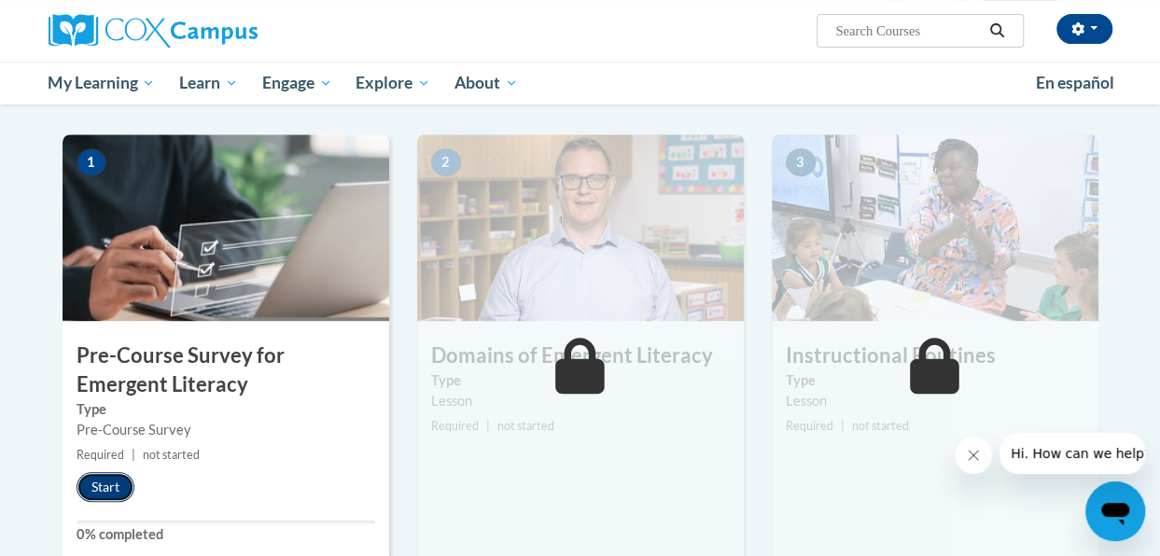
click at [111, 490] on button "Start" at bounding box center [106, 487] width 58 height 30
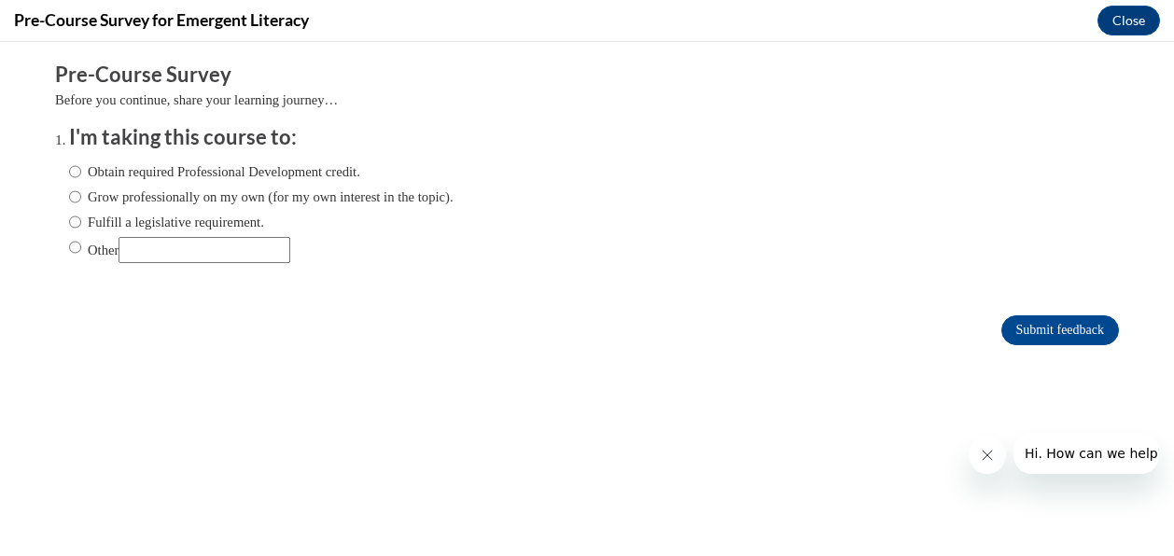
scroll to position [0, 0]
click at [69, 246] on input "Other" at bounding box center [75, 247] width 12 height 21
radio input "true"
click at [1010, 326] on input "Submit feedback" at bounding box center [1061, 331] width 118 height 30
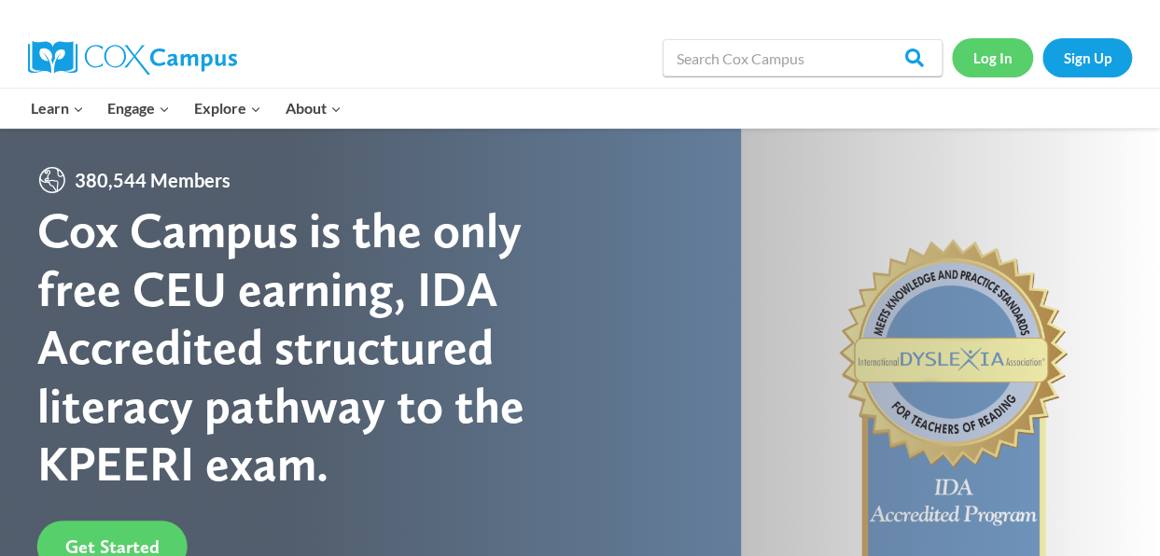
click at [1003, 63] on link "Log In" at bounding box center [992, 57] width 81 height 38
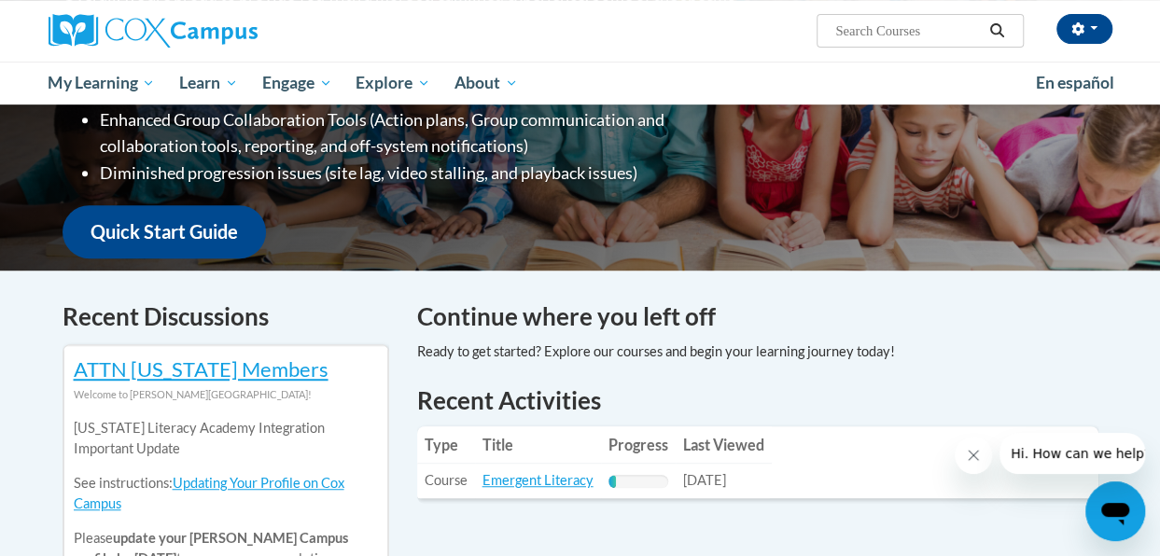
scroll to position [56, 0]
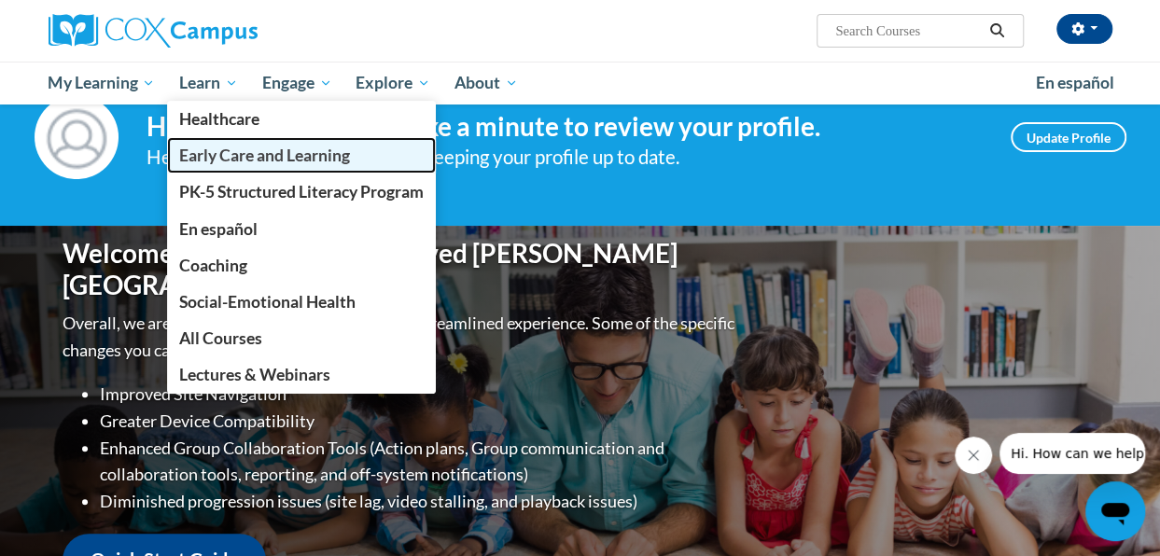
click at [289, 148] on span "Early Care and Learning" at bounding box center [264, 156] width 171 height 20
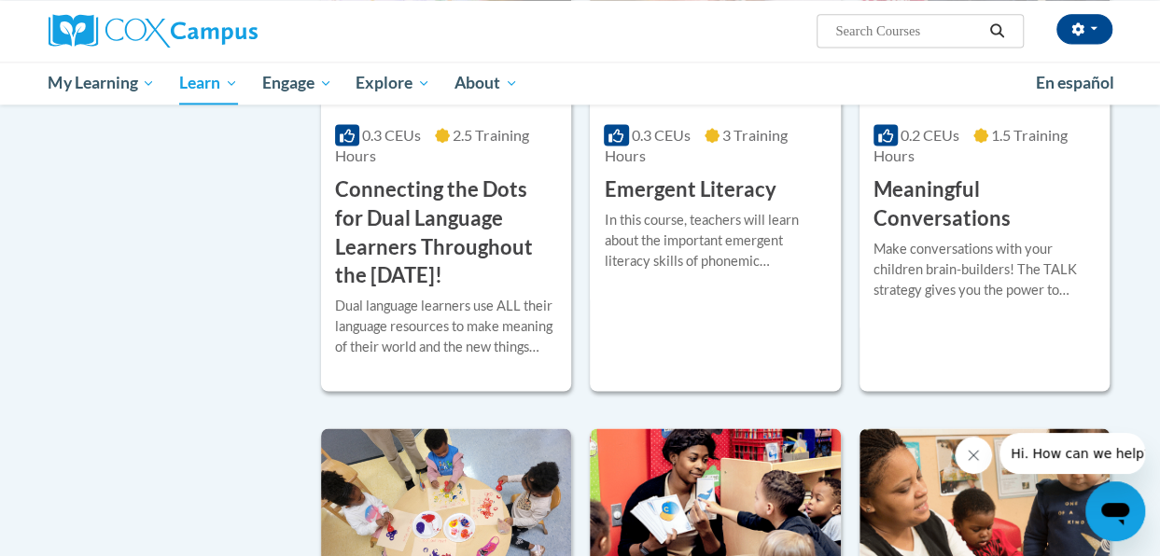
scroll to position [1300, 0]
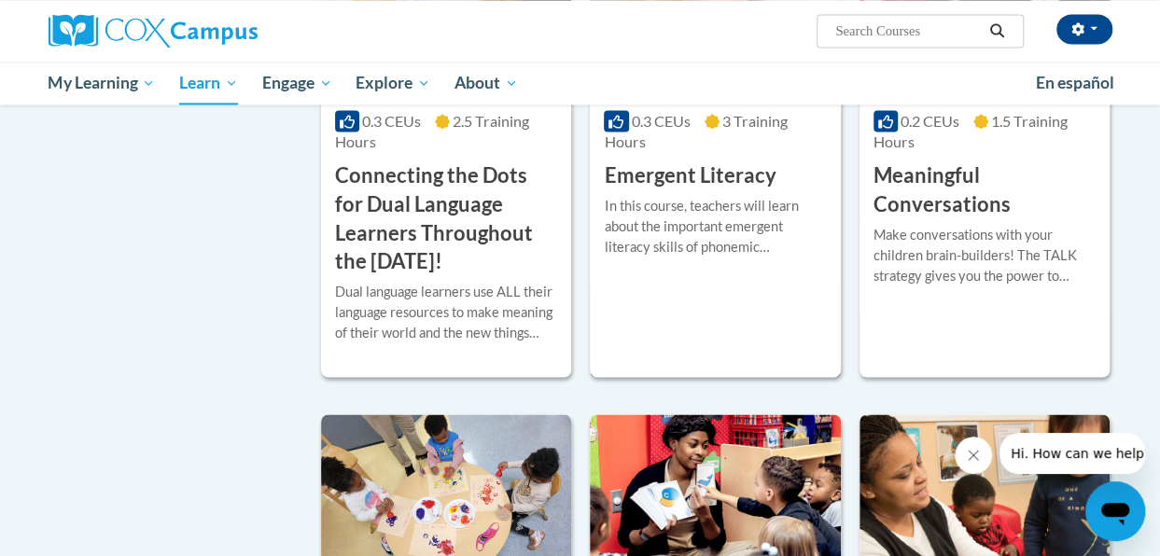
click at [667, 173] on h3 "Emergent Literacy" at bounding box center [690, 176] width 172 height 29
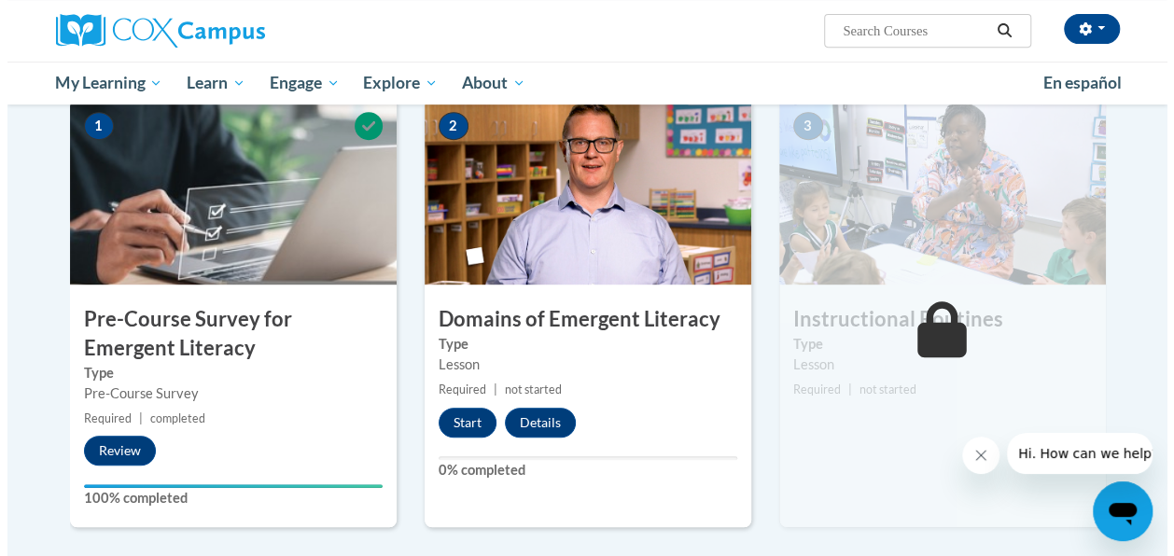
scroll to position [394, 0]
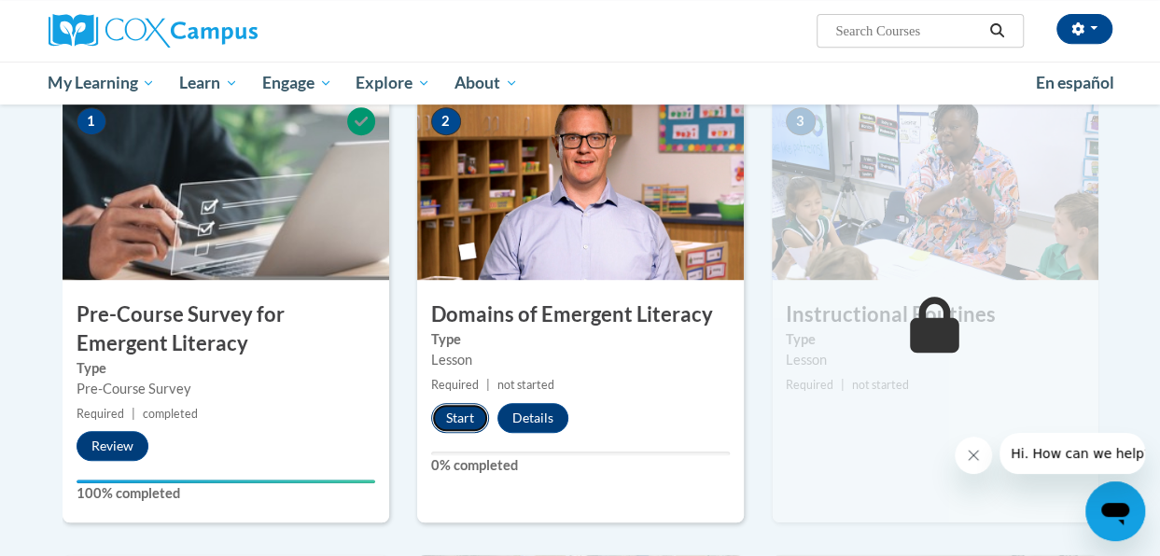
click at [459, 412] on button "Start" at bounding box center [460, 418] width 58 height 30
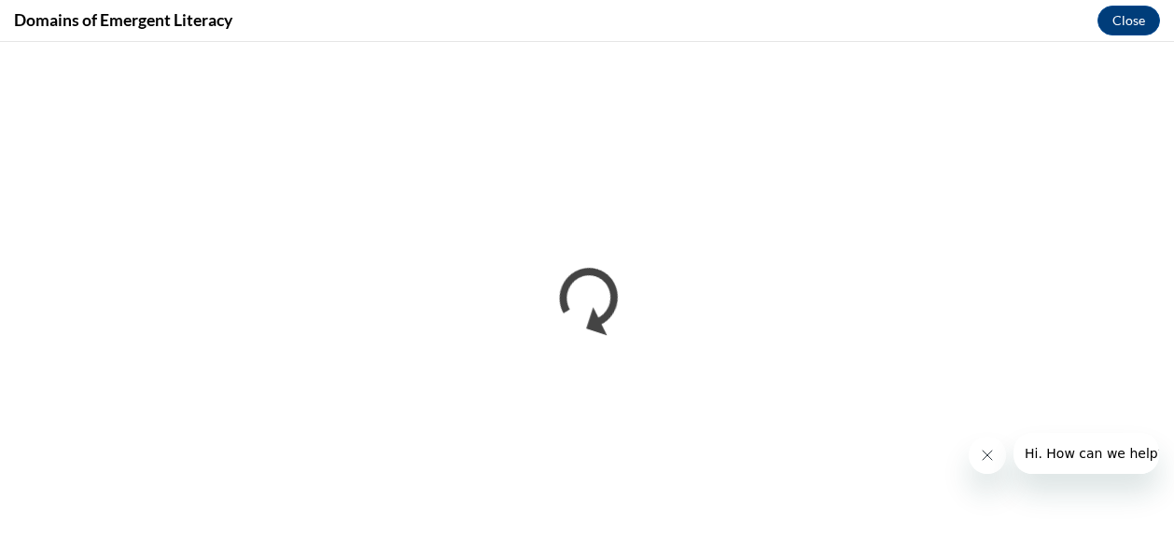
scroll to position [0, 0]
click at [988, 456] on icon "Close message from company" at bounding box center [986, 455] width 15 height 15
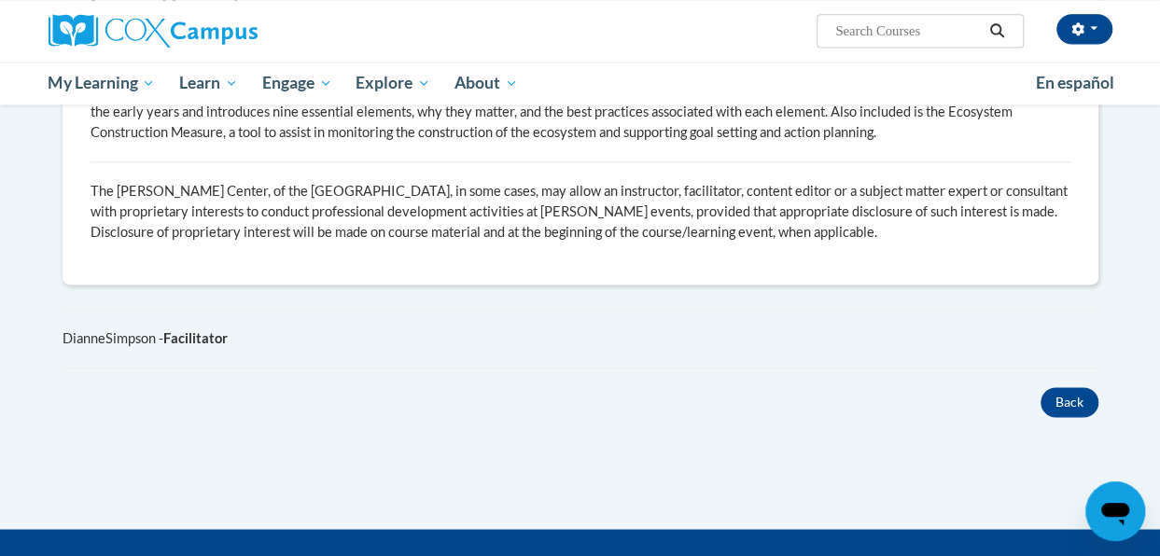
scroll to position [1263, 0]
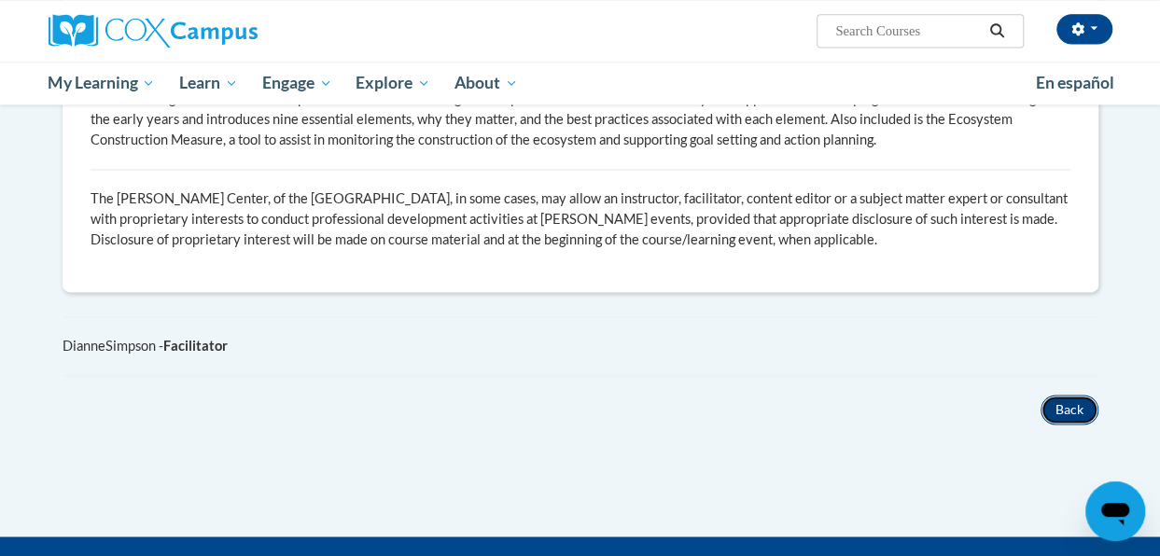
click at [1068, 396] on button "Back" at bounding box center [1070, 410] width 58 height 30
click at [1067, 408] on button "Back" at bounding box center [1070, 410] width 58 height 30
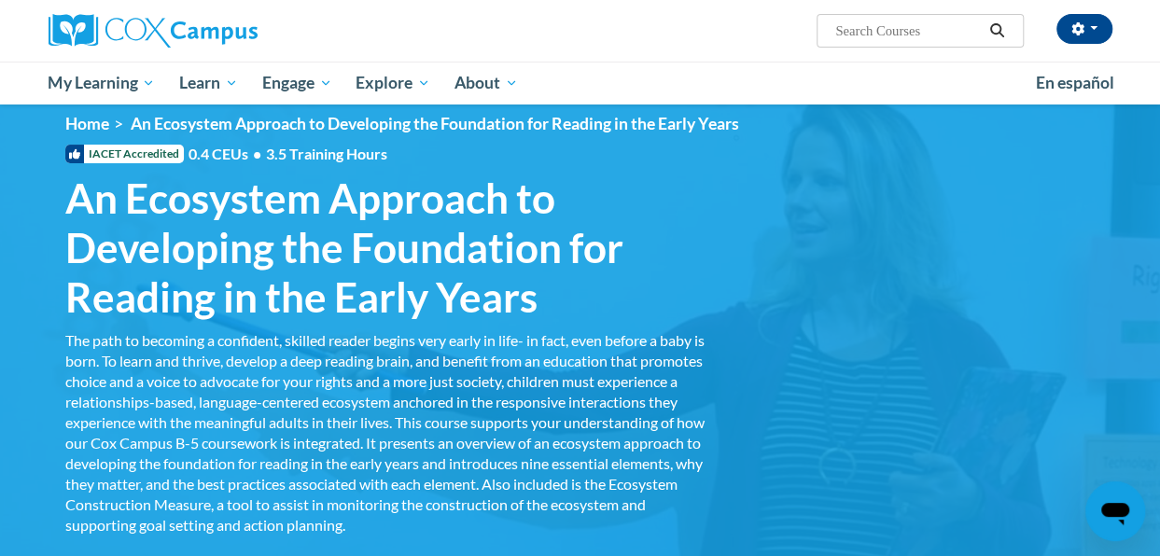
scroll to position [0, 0]
